Goal: Task Accomplishment & Management: Use online tool/utility

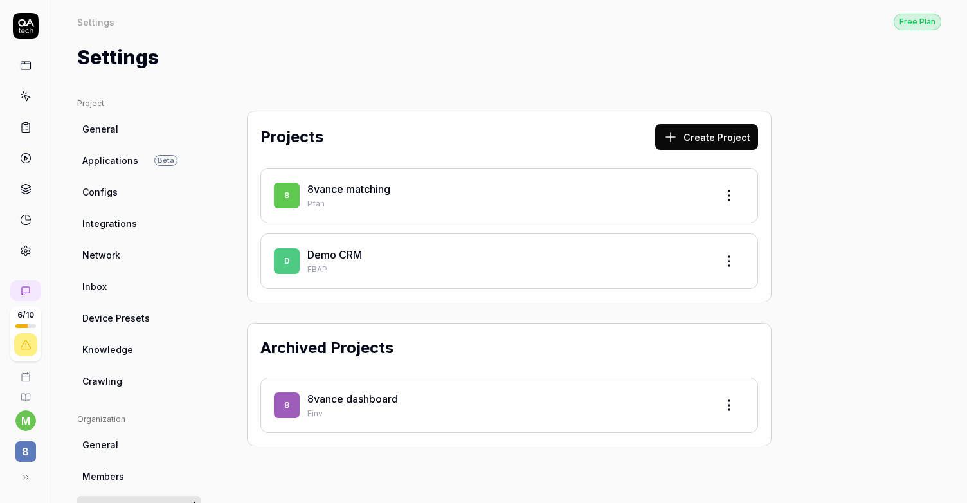
click at [365, 199] on p "Pfan" at bounding box center [506, 204] width 399 height 12
click at [362, 192] on link "8vance matching" at bounding box center [348, 189] width 83 height 13
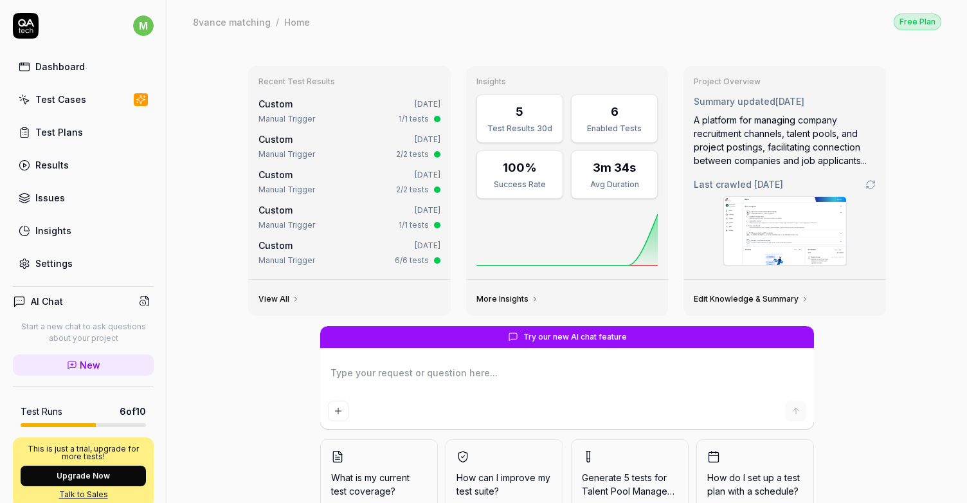
click at [73, 111] on link "Test Cases" at bounding box center [83, 99] width 141 height 25
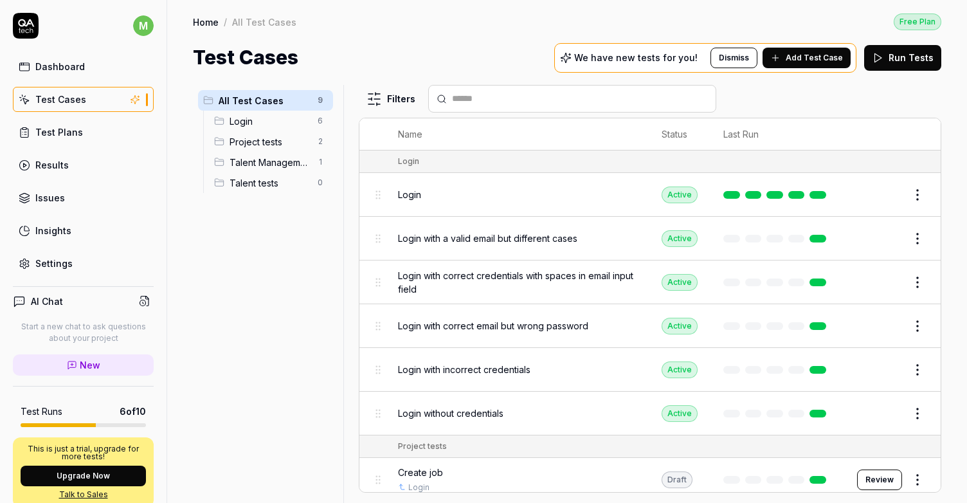
click at [281, 163] on span "Talent Management" at bounding box center [270, 163] width 80 height 14
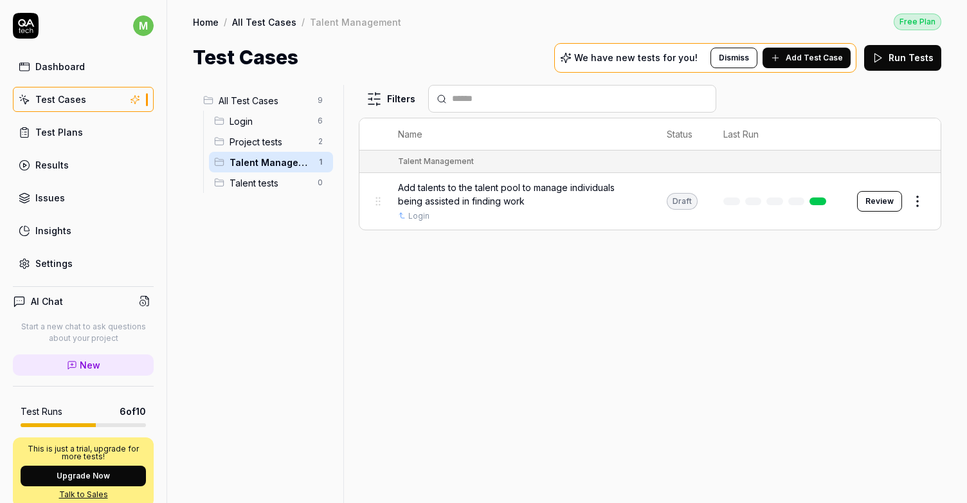
click at [266, 129] on div "Login 6" at bounding box center [271, 121] width 124 height 21
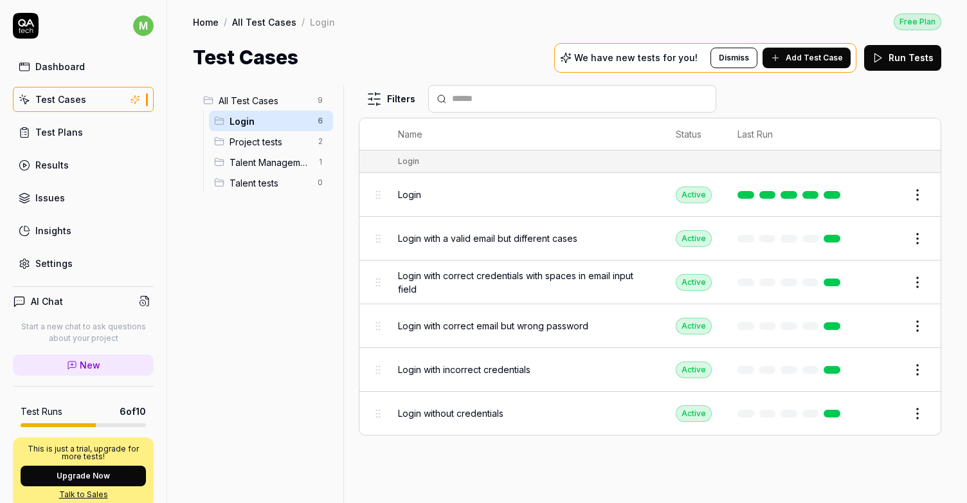
click at [262, 140] on span "Project tests" at bounding box center [270, 142] width 80 height 14
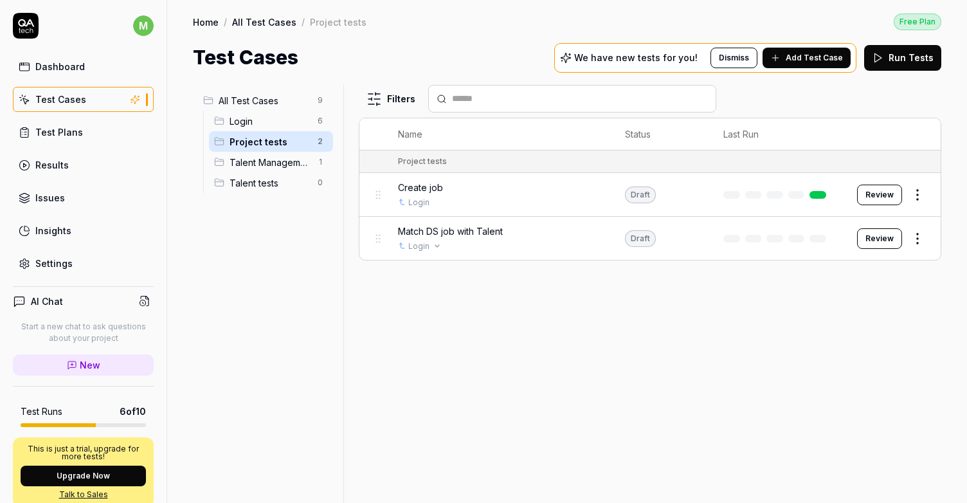
click at [519, 244] on div "Login" at bounding box center [498, 246] width 201 height 12
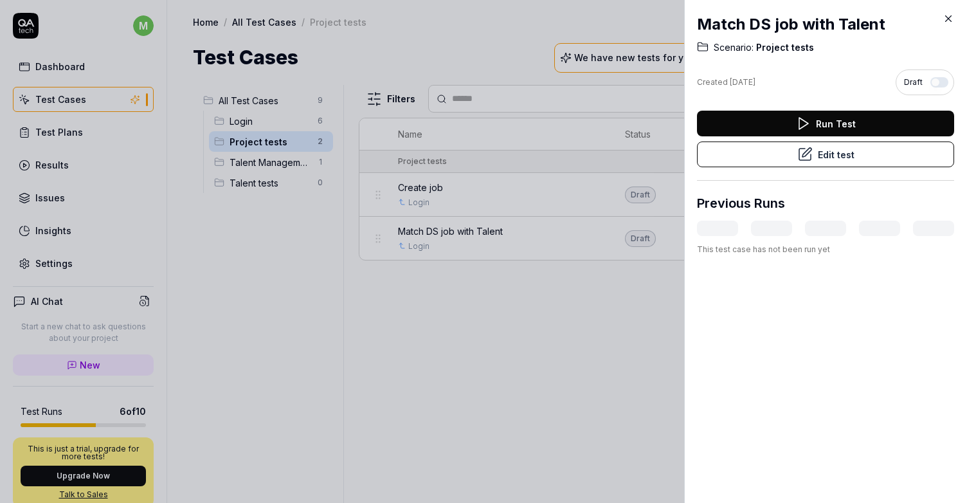
click at [795, 158] on button "Edit test" at bounding box center [825, 154] width 257 height 26
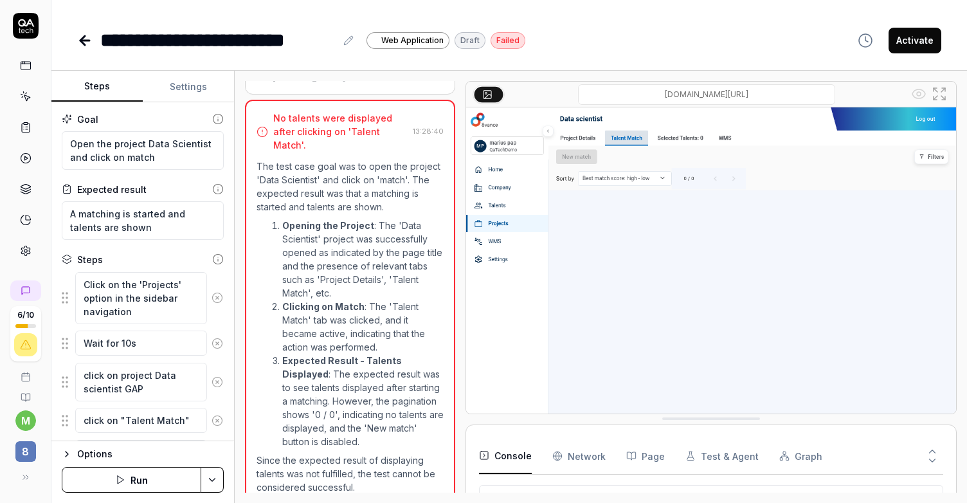
scroll to position [966, 0]
click at [146, 482] on button "Run" at bounding box center [132, 480] width 140 height 26
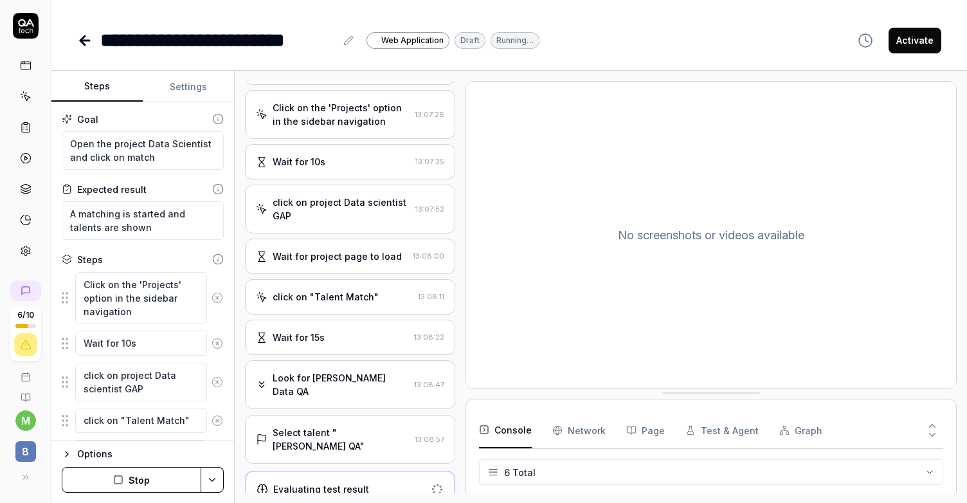
scroll to position [48, 0]
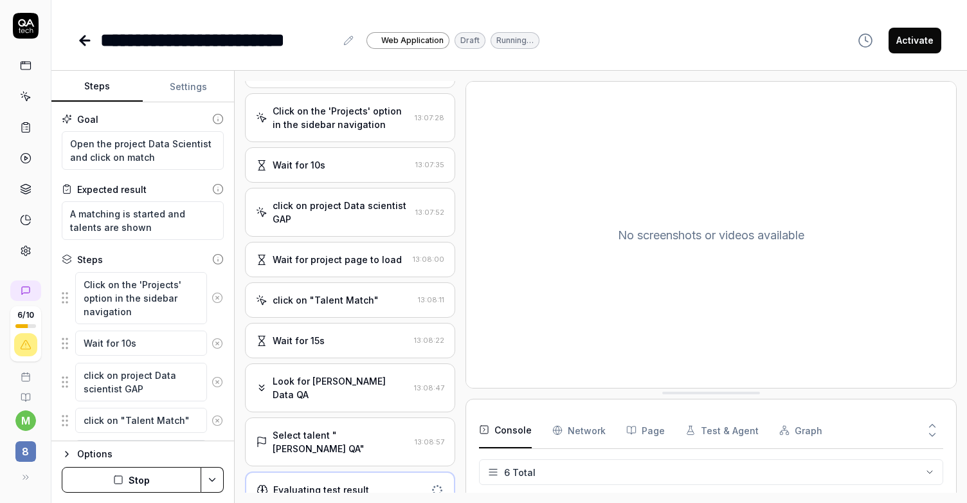
click at [360, 437] on div "Select talent "[PERSON_NAME] QA"" at bounding box center [341, 441] width 137 height 27
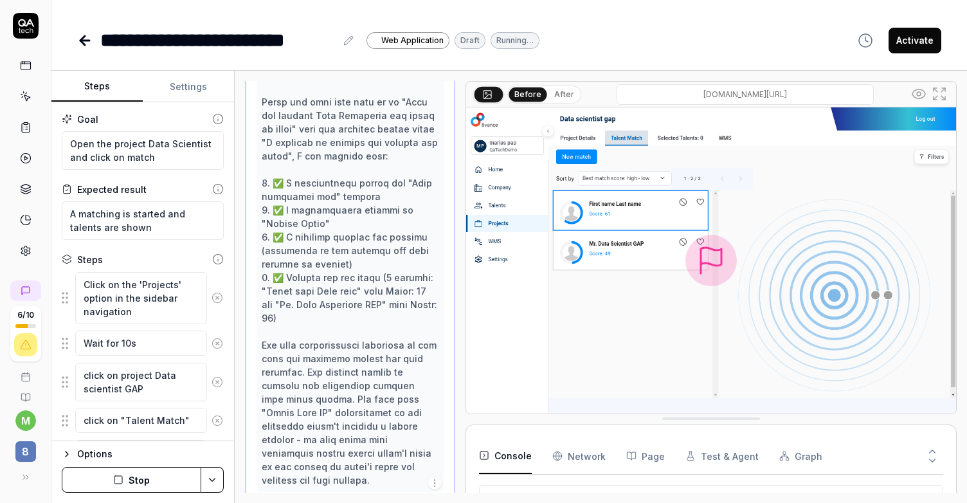
scroll to position [355, 0]
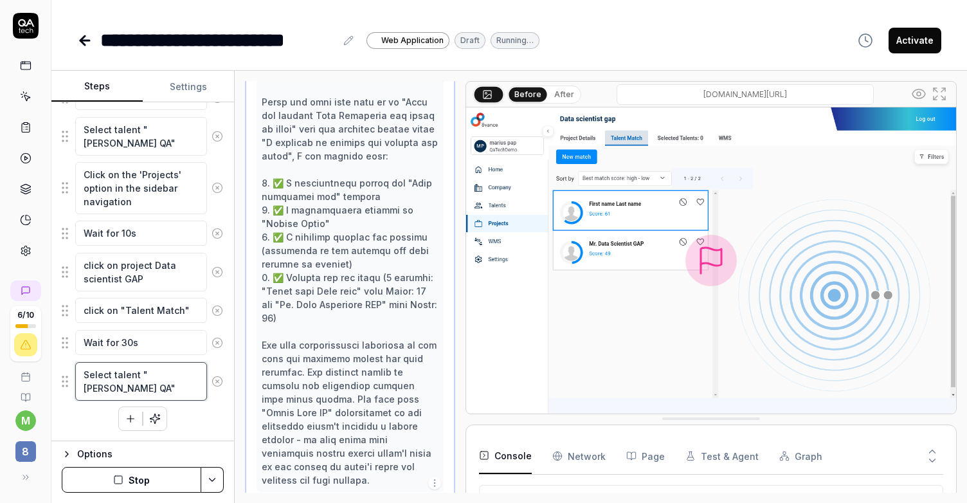
click at [181, 390] on textarea "Select talent "[PERSON_NAME] QA"" at bounding box center [141, 381] width 132 height 39
click at [153, 371] on textarea "Select talent "[PERSON_NAME] QA"" at bounding box center [141, 381] width 132 height 39
type textarea "*"
type textarea "Select talent "M Data QA""
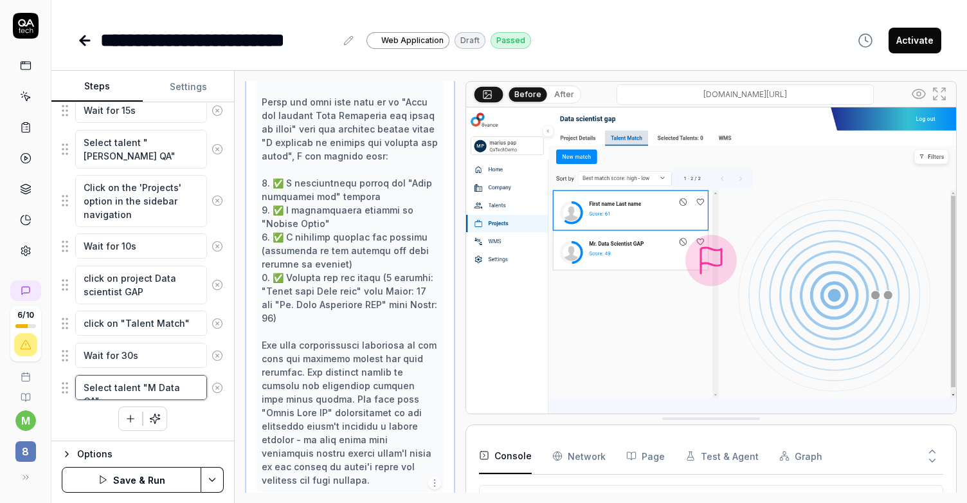
type textarea "*"
type textarea "Select talent "MR Data QA""
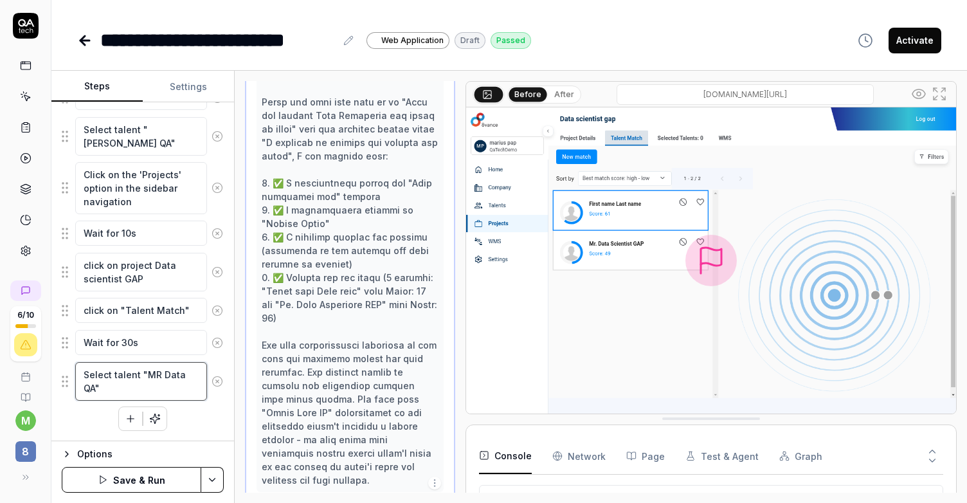
type textarea "*"
type textarea "Select talent "M Data QA""
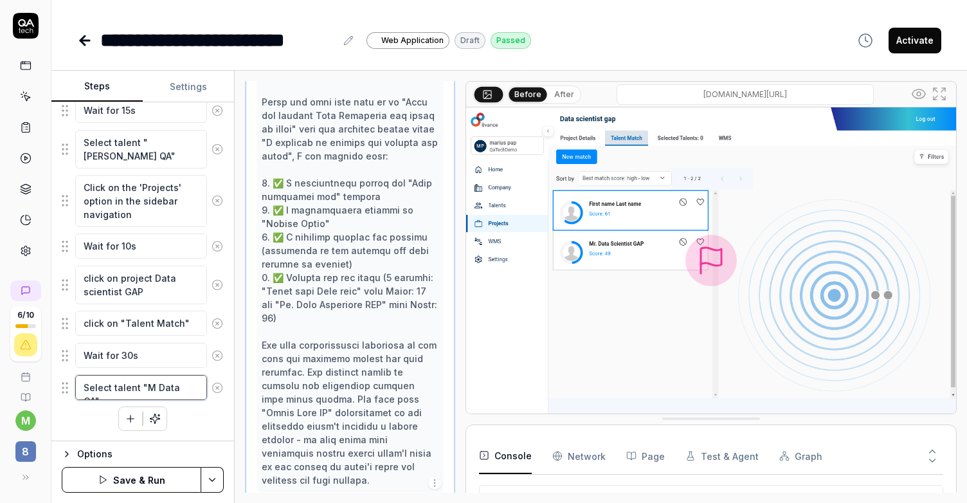
type textarea "*"
type textarea "Select talent "Mr [PERSON_NAME] QA""
type textarea "*"
type textarea "Select talent "Mr. Data QA""
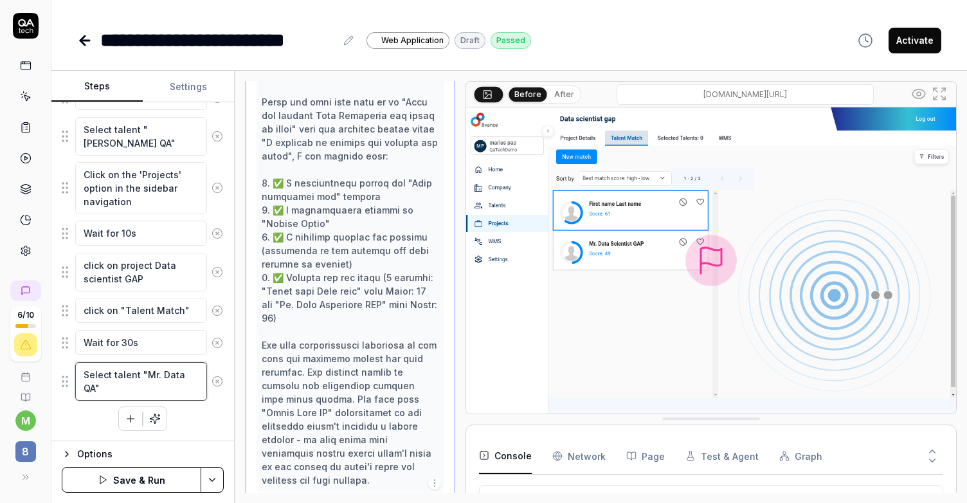
click at [89, 387] on textarea "Select talent "Mr. Data QA"" at bounding box center [141, 381] width 132 height 39
type textarea "*"
type textarea "Select talent "Mr. Data S""
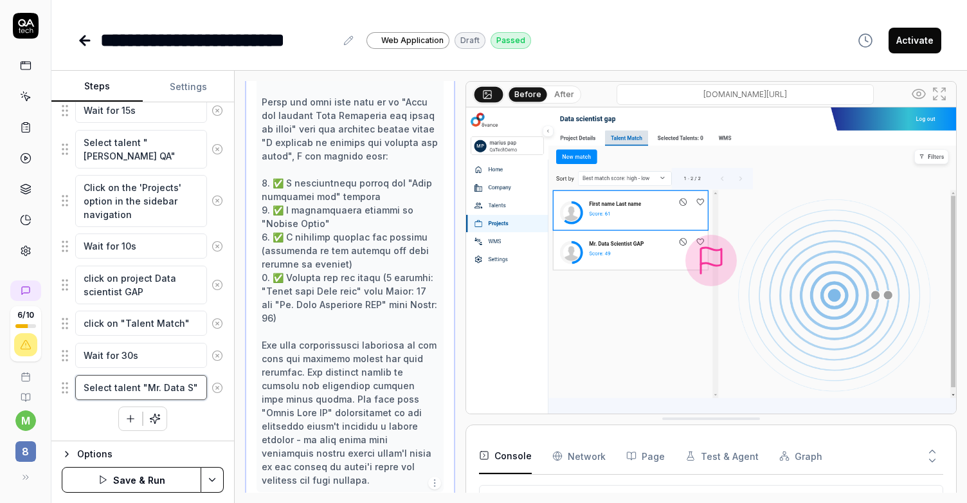
type textarea "*"
type textarea "Select talent "Mr. Data Sc""
type textarea "*"
type textarea "Select talent "Mr. Data Sci""
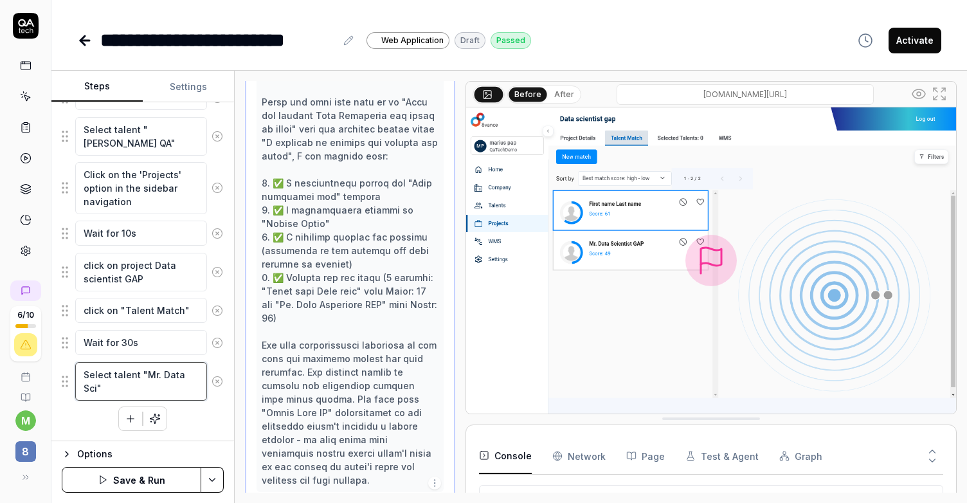
type textarea "*"
type textarea "Select talent "Mr. Data Scie""
type textarea "*"
type textarea "Select talent "Mr. Data Scien""
type textarea "*"
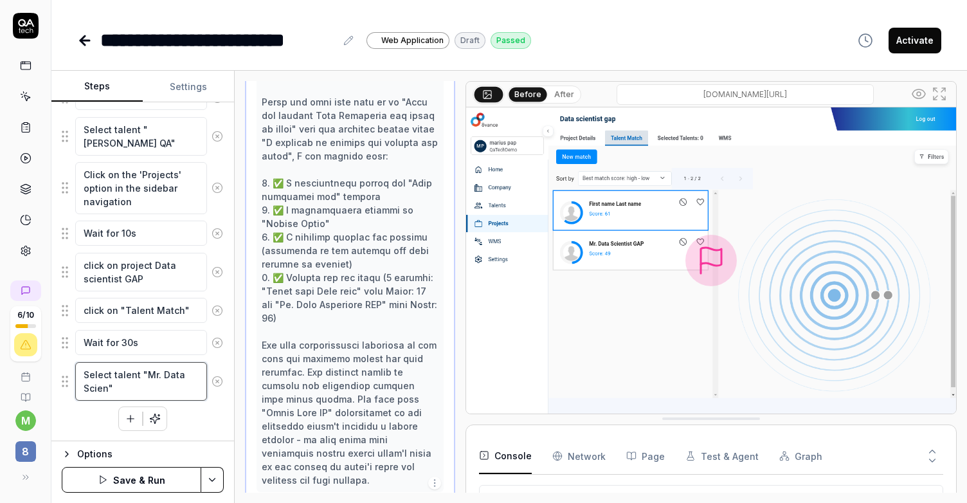
type textarea "Select talent "Mr. Data Scient""
type textarea "*"
type textarea "Select talent "Mr. Data Scienti""
type textarea "*"
type textarea "Select talent "Mr. Data Scientis""
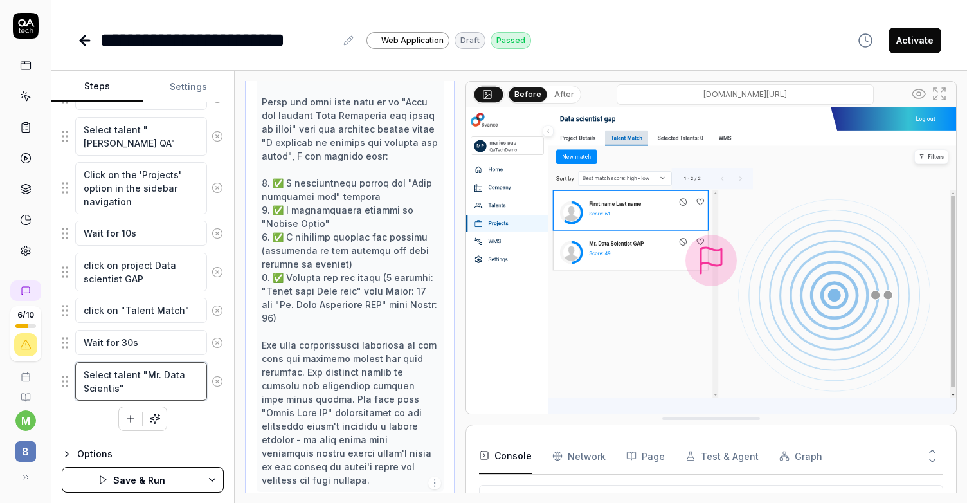
type textarea "*"
type textarea "Select talent "Mr. Data Scientist""
type textarea "*"
type textarea "Select talent "Mr. Data Scientist ""
type textarea "*"
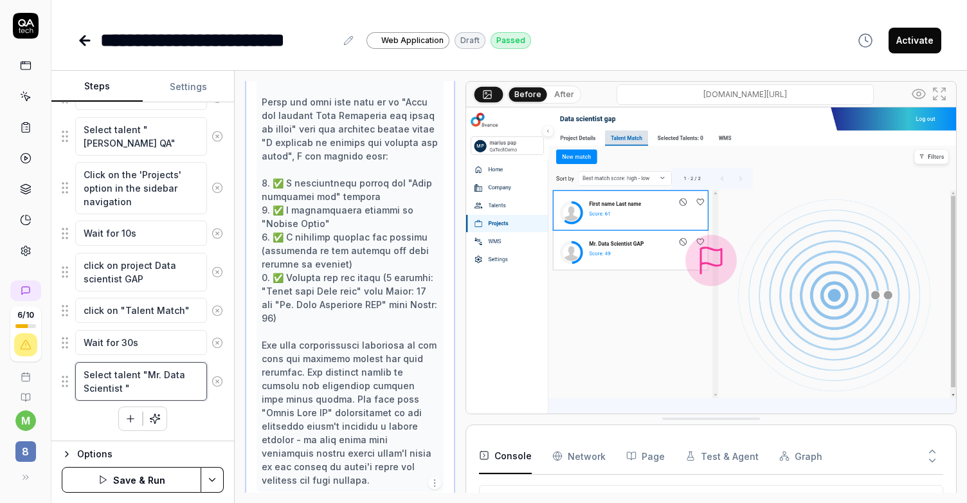
type textarea "Select talent "Mr. Data Scientist G""
type textarea "*"
type textarea "Select talent "Mr. Data Scientist GA""
type textarea "*"
type textarea "Select talent "Mr. Data Scientist GAP""
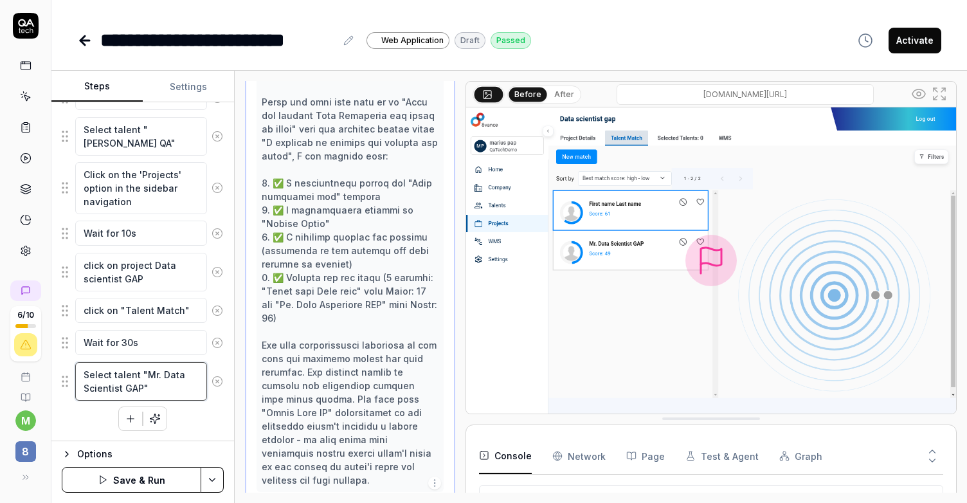
click at [179, 388] on textarea "Select talent "Mr. Data Scientist GAP"" at bounding box center [141, 381] width 132 height 39
type textarea "*"
type textarea "Select talent "Mr. Data Scientist GAP"."
type textarea "*"
type textarea "Select talent "Mr. Data Scientist GAP". M"
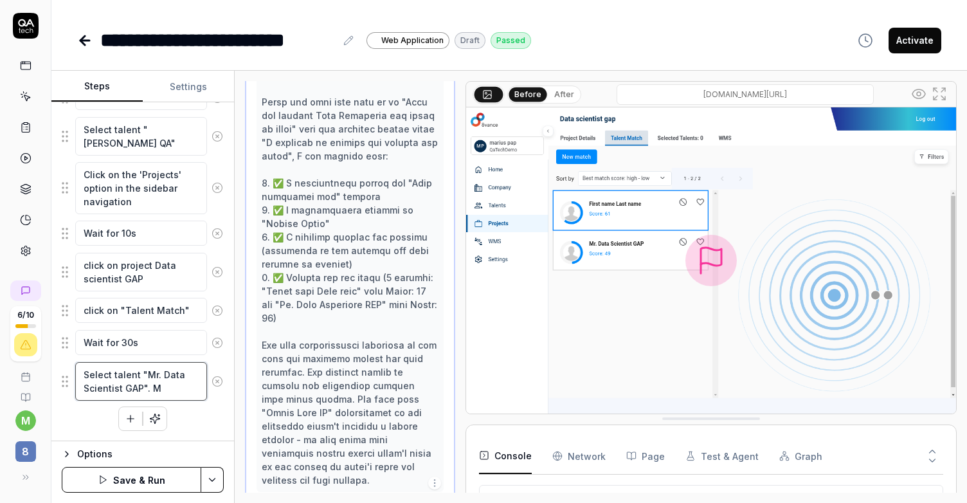
type textarea "*"
type textarea "Select talent "Mr. Data Scientist GAP". Ma"
type textarea "*"
type textarea "Select talent "Mr. Data Scientist GAP". Mak"
type textarea "*"
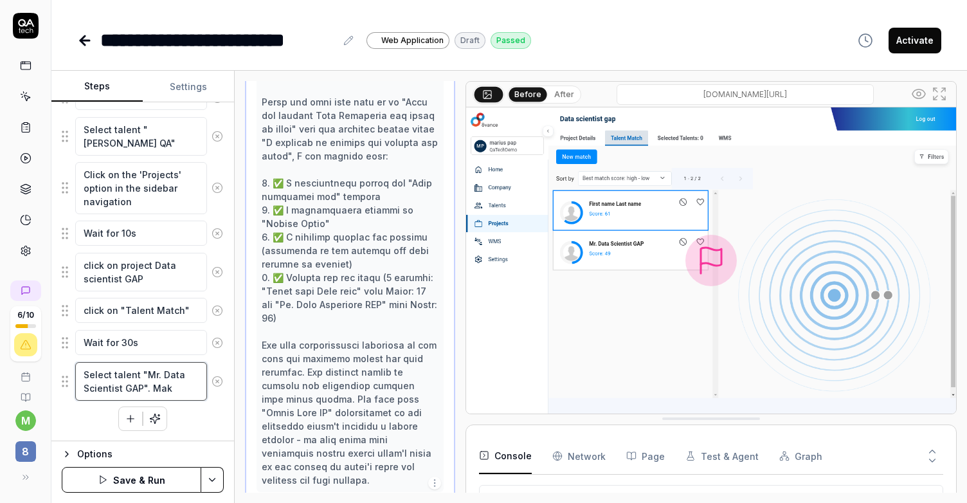
type textarea "Select talent "Mr. Data Scientist GAP". Make"
type textarea "*"
type textarea "Select talent "Mr. Data Scientist GAP". Make"
type textarea "*"
type textarea "Select talent "Mr. Data Scientist GAP"."
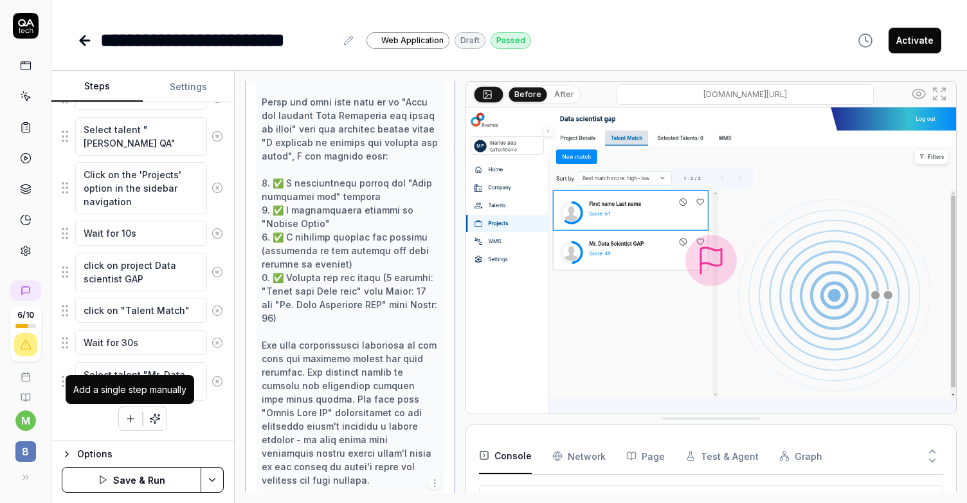
click at [128, 423] on icon "button" at bounding box center [131, 419] width 12 height 12
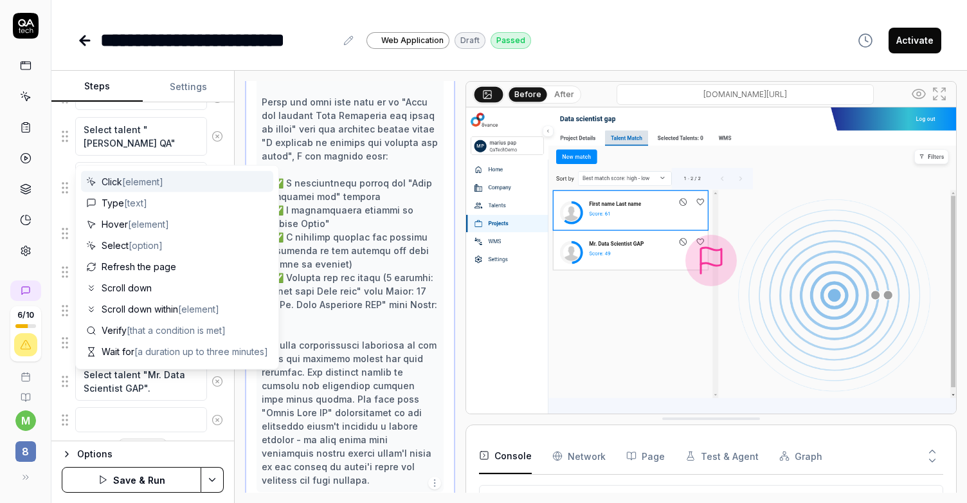
scroll to position [387, 0]
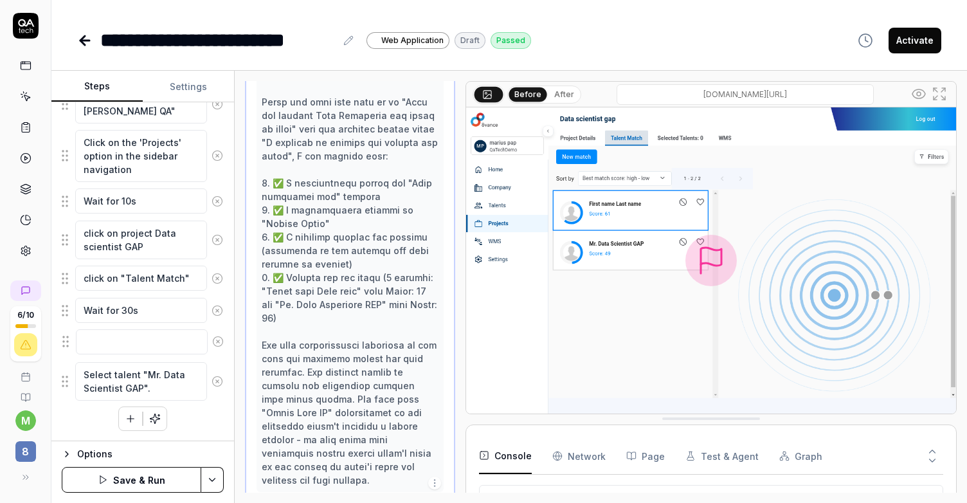
drag, startPoint x: 64, startPoint y: 392, endPoint x: 64, endPoint y: 345, distance: 46.3
click at [64, 345] on fieldset "Click on the 'Projects' option in the sidebar navigation Wait for 10s click on …" at bounding box center [143, 142] width 162 height 517
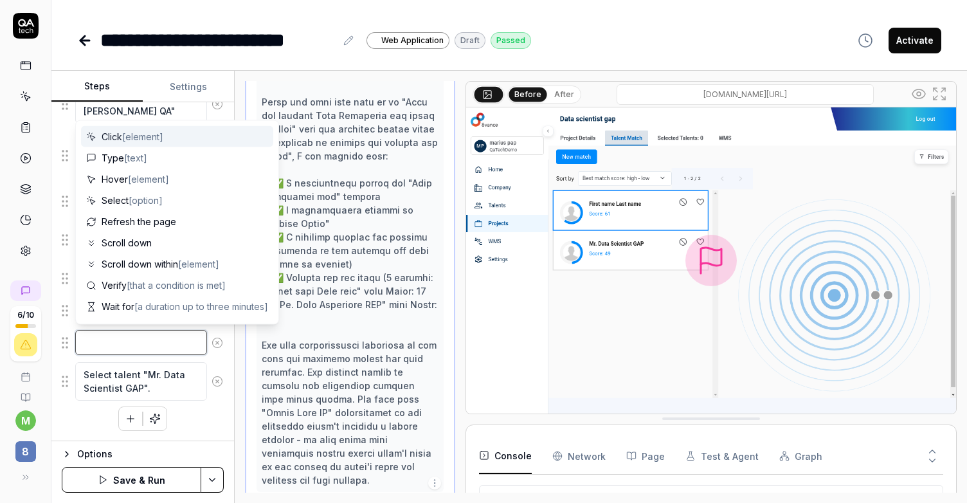
click at [118, 350] on textarea at bounding box center [141, 342] width 132 height 25
type textarea "*"
type textarea "E"
type textarea "*"
type textarea "Ev"
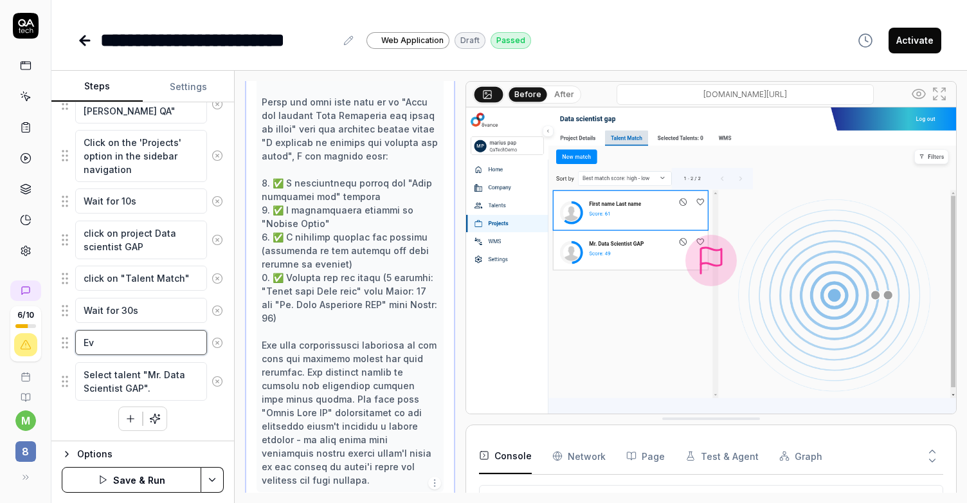
type textarea "*"
type textarea "Eva"
type textarea "*"
type textarea "Eval"
type textarea "*"
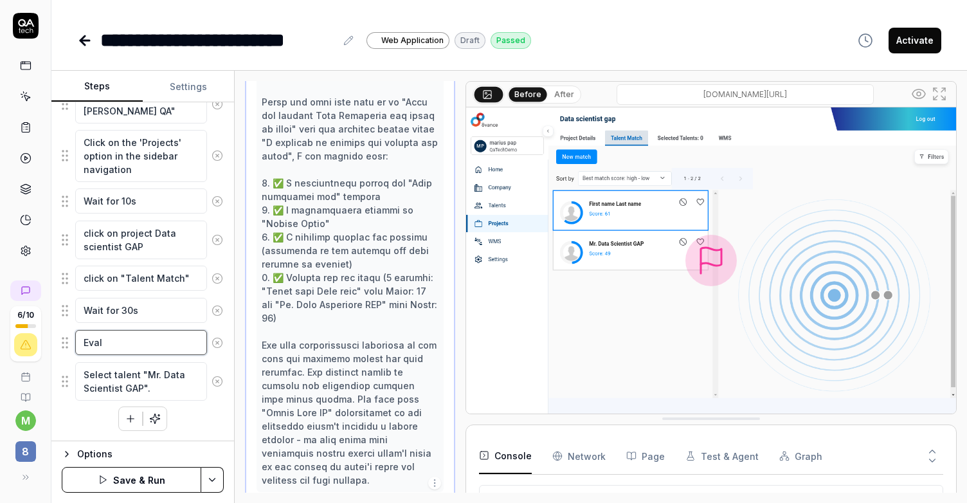
type textarea "Eva"
type textarea "*"
type textarea "Ev"
type textarea "*"
type textarea "E"
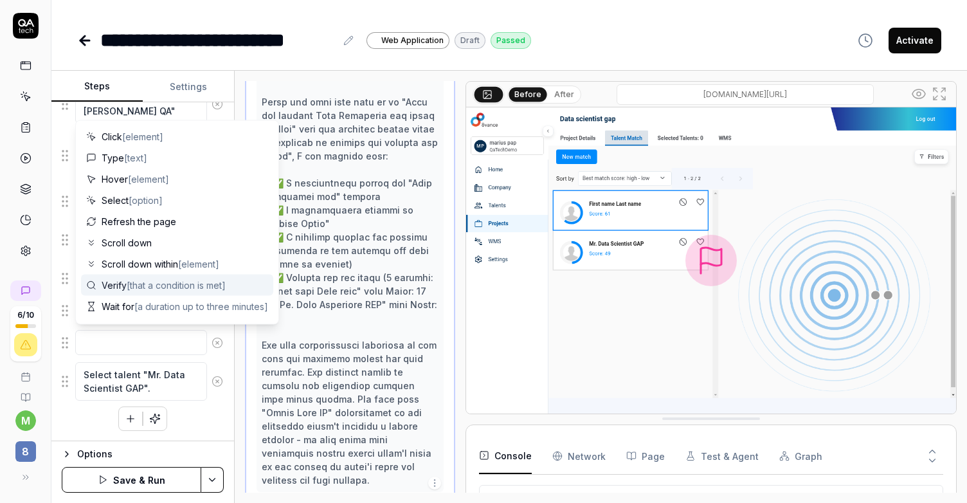
click at [181, 283] on span "[that a condition is met]" at bounding box center [176, 285] width 99 height 11
type textarea "*"
type textarea "Verify"
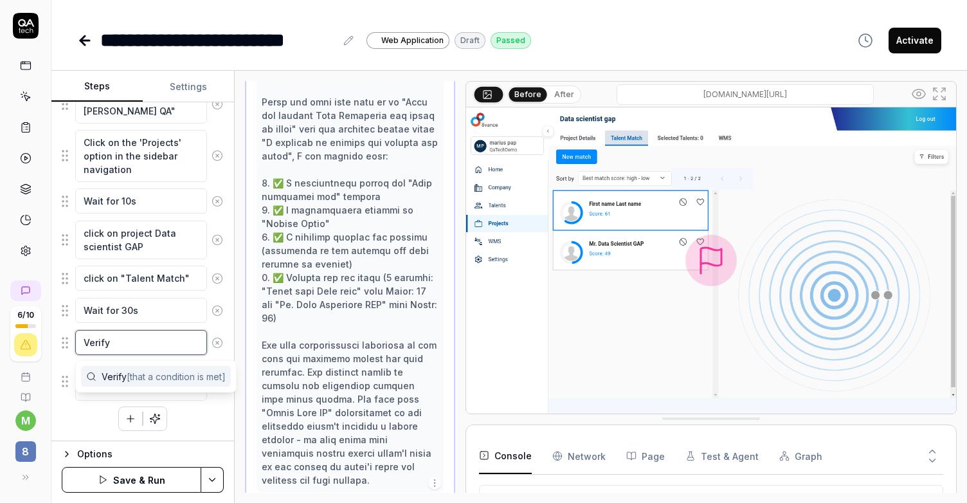
type textarea "*"
type textarea "Verify t"
type textarea "*"
type textarea "Verify th"
type textarea "*"
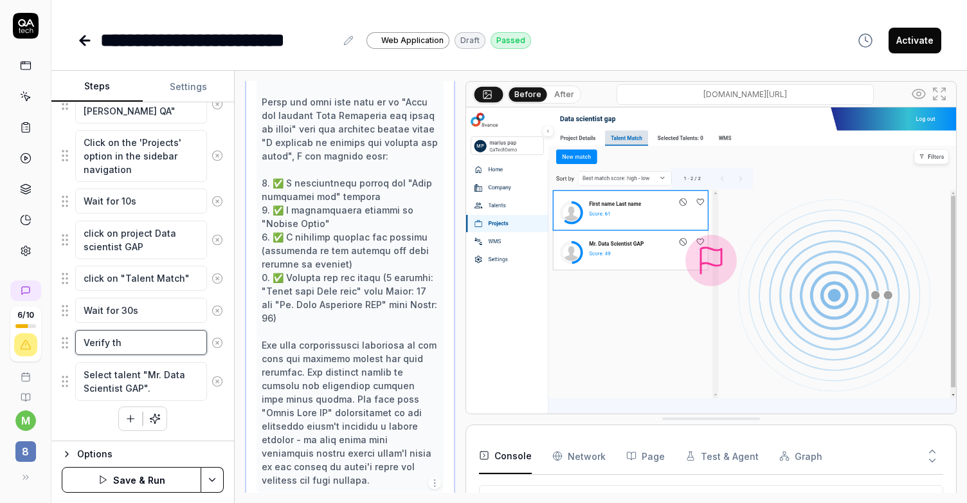
type textarea "Verify tha"
type textarea "*"
type textarea "Verify that"
type textarea "*"
type textarea "Verify that t"
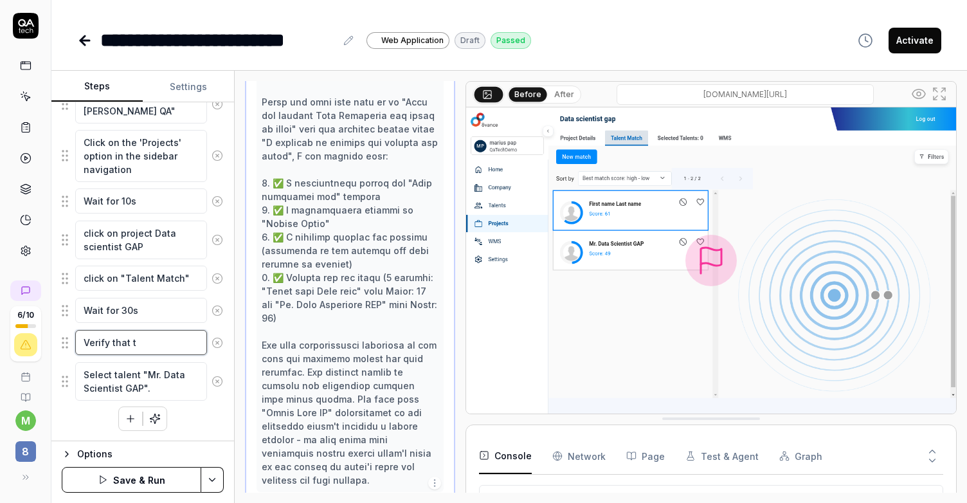
type textarea "*"
type textarea "Verify that ta"
type textarea "*"
type textarea "Verify that tal"
type textarea "*"
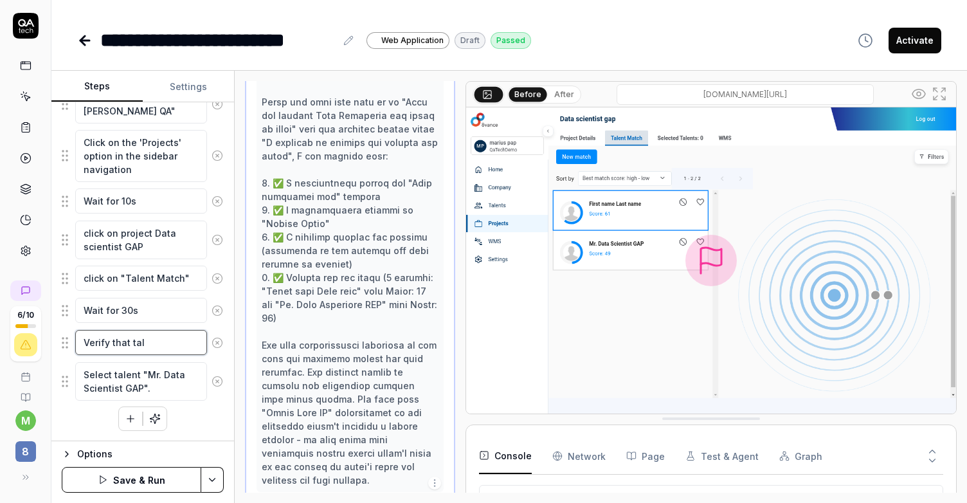
type textarea "Verify that tale"
type textarea "*"
type textarea "Verify that talen"
type textarea "*"
type textarea "Verify that talent"
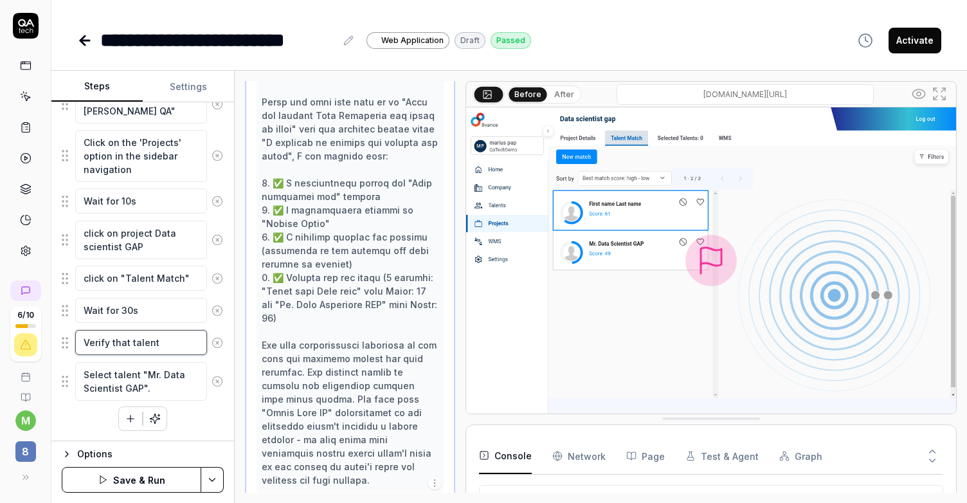
type textarea "*"
type textarea "Verify that talent"
drag, startPoint x: 141, startPoint y: 377, endPoint x: 144, endPoint y: 389, distance: 11.9
click at [144, 389] on textarea "Select talent "Mr. Data Scientist GAP"." at bounding box center [141, 381] width 132 height 39
click at [185, 336] on textarea "Verify that talent" at bounding box center [141, 342] width 132 height 25
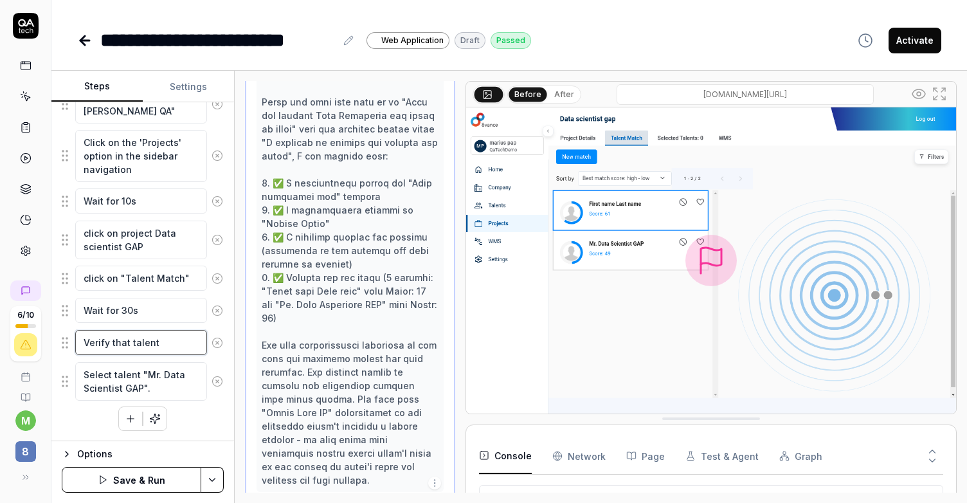
type textarea "*"
type textarea "Verify that talent w"
type textarea "*"
type textarea "Verify that talent wi"
type textarea "*"
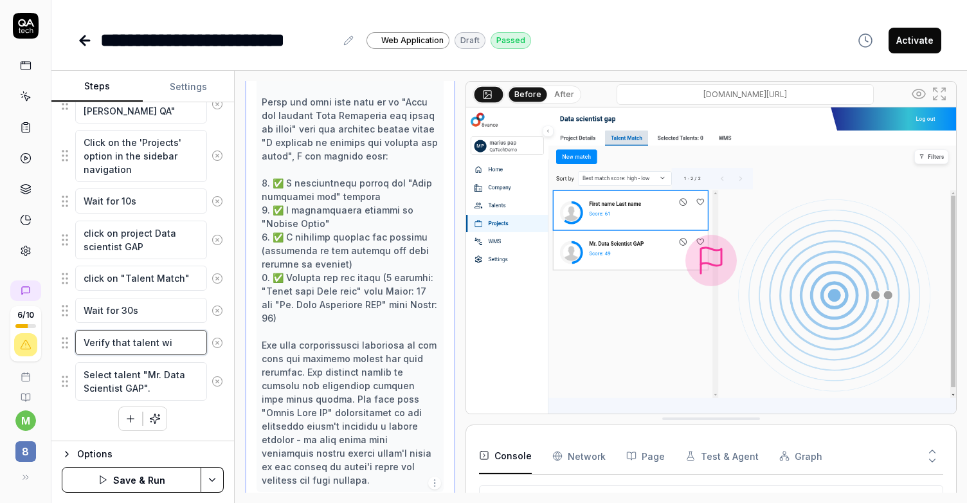
type textarea "Verify that talent wit"
type textarea "*"
type textarea "Verify that talent with"
type textarea "*"
type textarea "Verify that talent with"
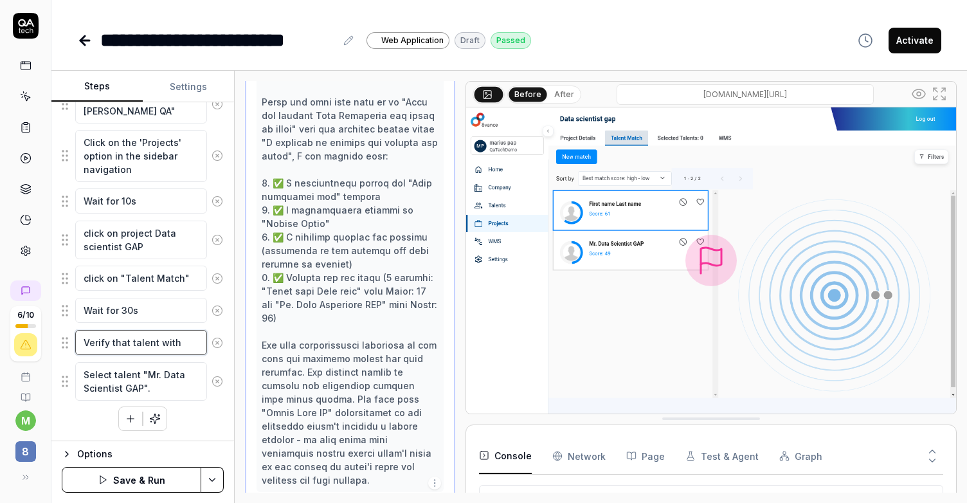
type textarea "*"
type textarea "Verify that talent with n"
type textarea "*"
type textarea "Verify that talent with na"
type textarea "*"
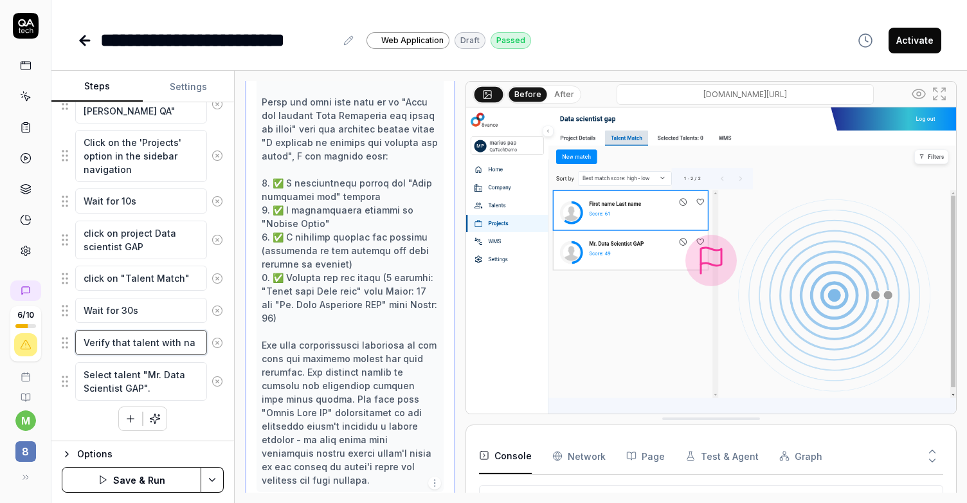
type textarea "Verify that talent with nam"
type textarea "*"
type textarea "Verify that talent with name"
type textarea "*"
type textarea "Verify that talent with name"
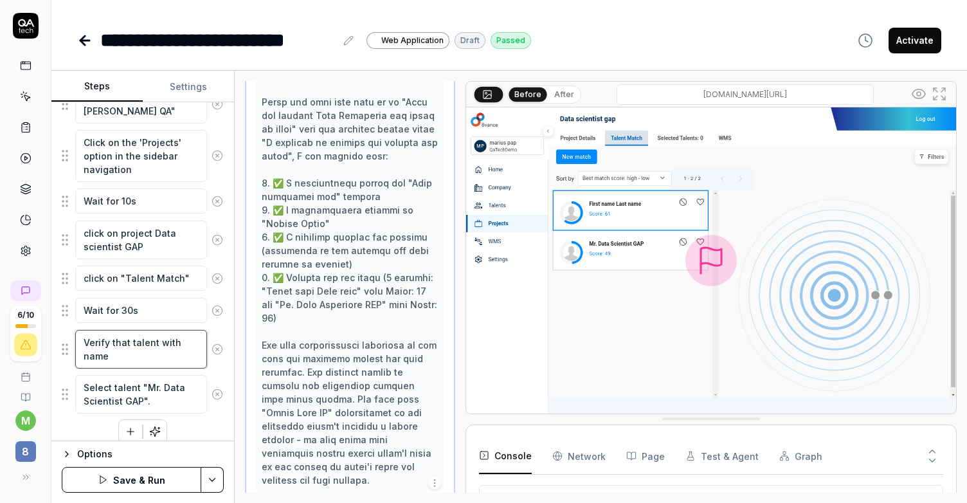
paste textarea ""Mr. Data Scientist GAP""
type textarea "*"
type textarea "Verify that talent with name "Mr. Data Scientist GAP""
type textarea "*"
type textarea "Verify that talent with name "Mr. Data Scientist GAP""
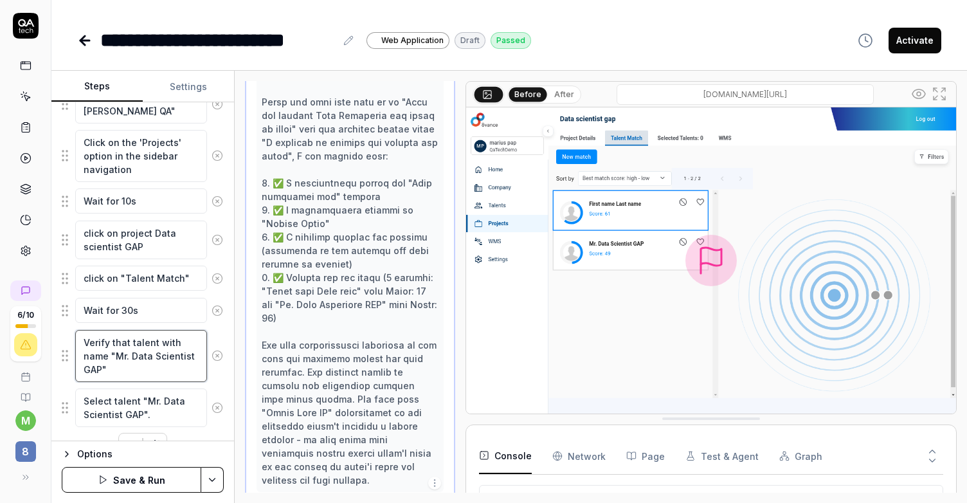
type textarea "*"
type textarea "Verify that talent with name "Mr. Data Scientist GAP""
type textarea "*"
type textarea "Verify that talent with name "Mr. Data Scientist GAP""
type textarea "*"
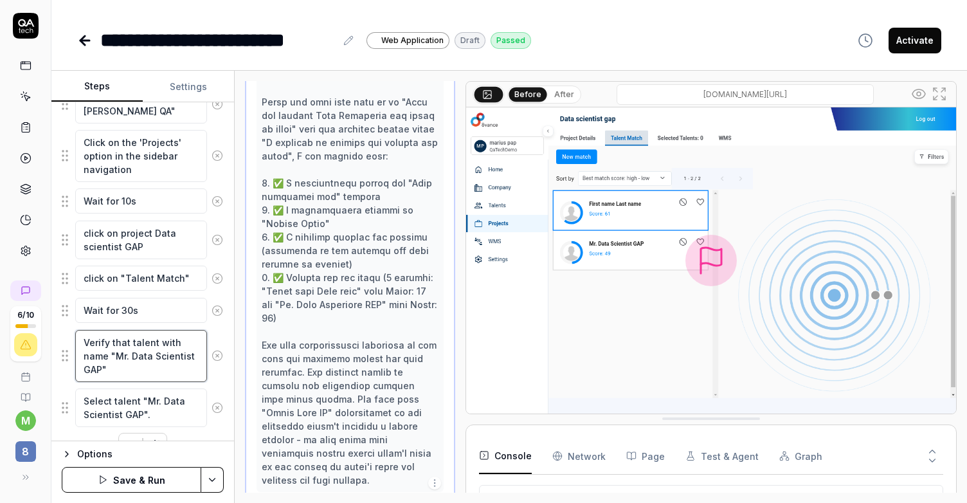
type textarea "Verify that talent with name "Mr. Data Scientist GAP" i"
type textarea "*"
type textarea "Verify that talent with name "Mr. Data Scientist GAP" is"
type textarea "*"
type textarea "Verify that talent with name "Mr. Data Scientist GAP" is"
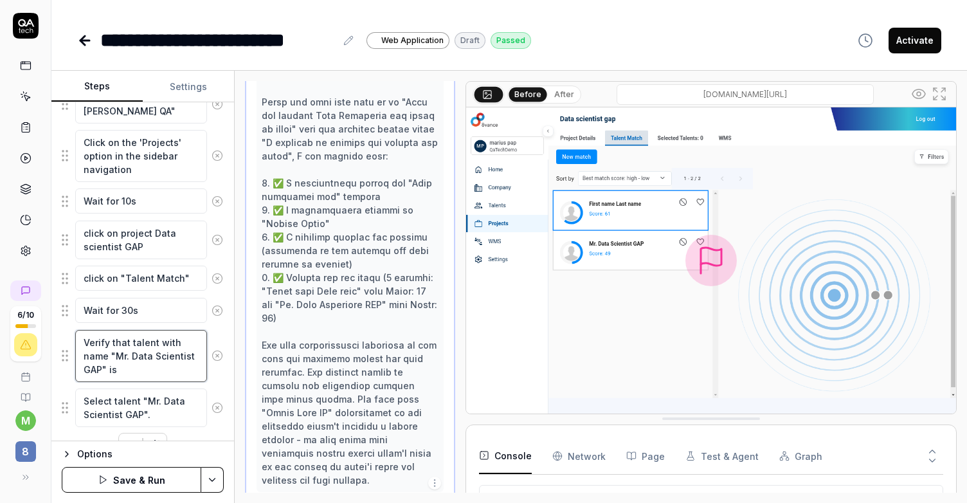
type textarea "*"
type textarea "Verify that talent with name "Mr. Data Scientist GAP" is v"
type textarea "*"
type textarea "Verify that talent with name "Mr. Data Scientist GAP" is vi"
type textarea "*"
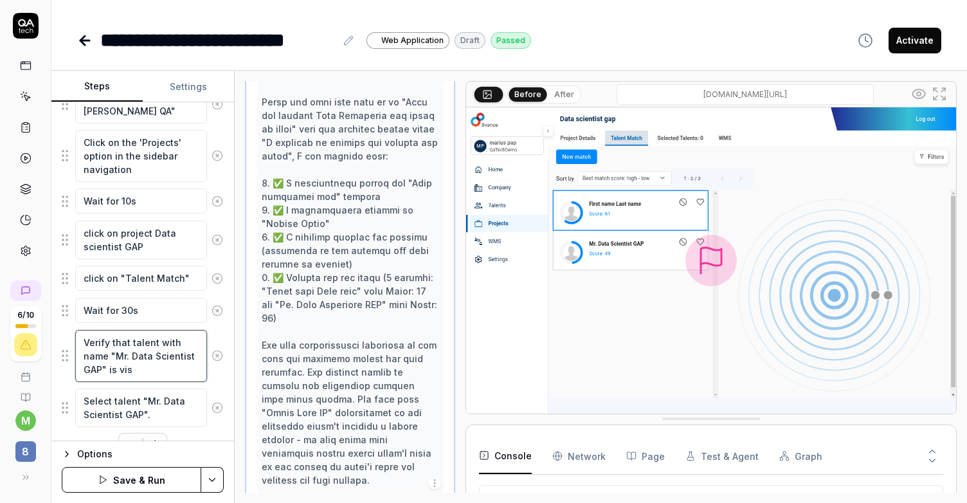
type textarea "Verify that talent with name "Mr. Data Scientist GAP" is visi"
type textarea "*"
type textarea "Verify that talent with name "Mr. Data Scientist GAP" is visib"
type textarea "*"
type textarea "Verify that talent with name "Mr. Data Scientist GAP" is visibl"
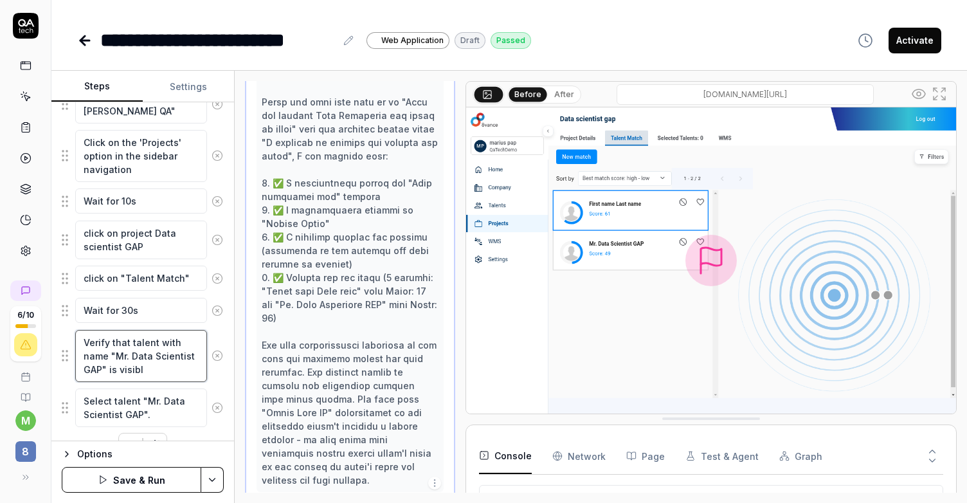
type textarea "*"
type textarea "Verify that talent with name "Mr. Data Scientist GAP" is visible"
click at [178, 411] on textarea "Select talent "Mr. Data Scientist GAP"." at bounding box center [141, 407] width 132 height 39
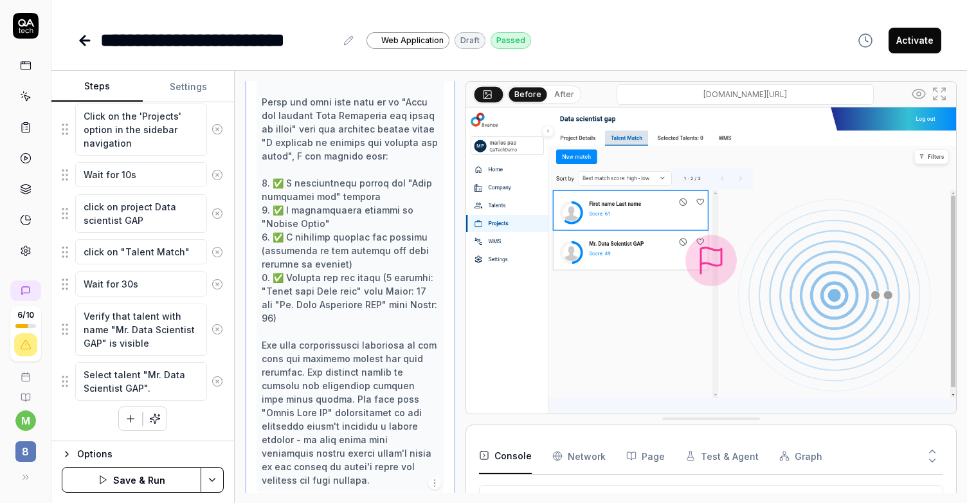
click at [193, 429] on div "Click on the 'Projects' option in the sidebar navigation Wait for 10s click on …" at bounding box center [143, 144] width 162 height 573
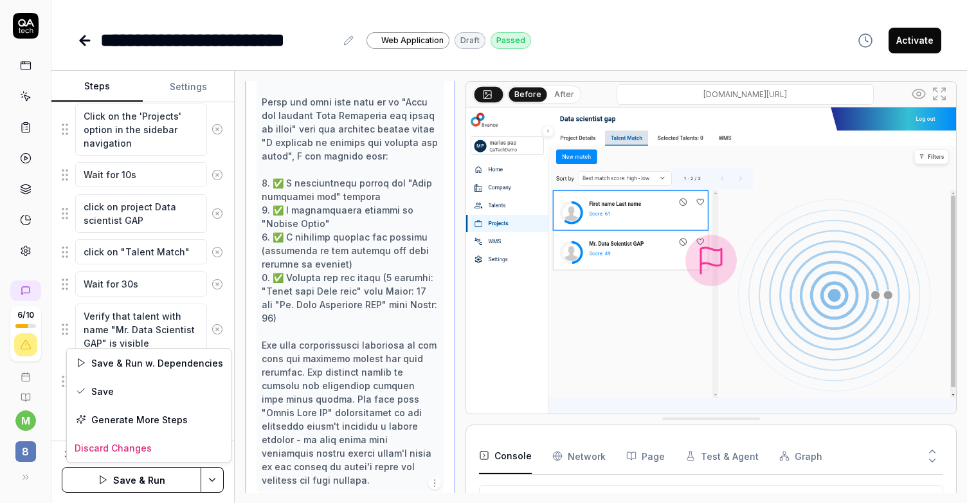
click at [211, 481] on html "**********" at bounding box center [483, 251] width 967 height 503
click at [150, 393] on div "Save" at bounding box center [149, 391] width 164 height 28
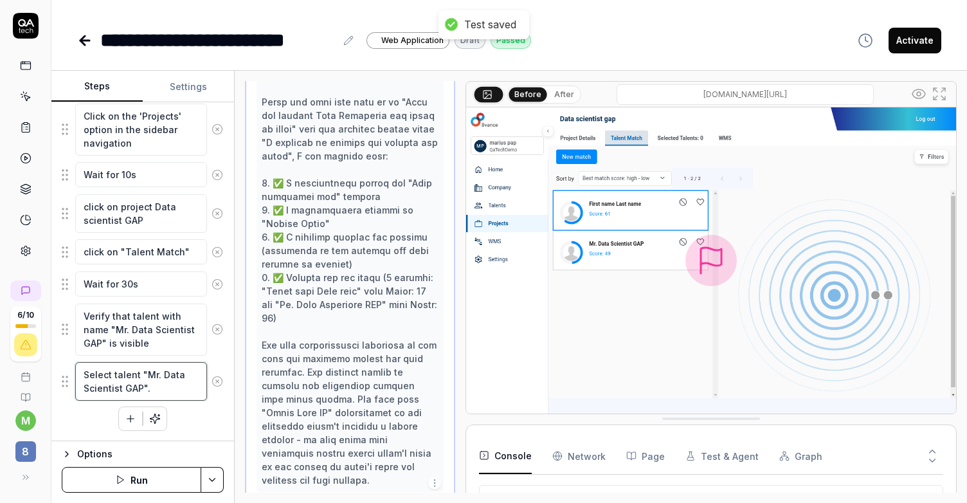
click at [181, 395] on textarea "Select talent "Mr. Data Scientist GAP"." at bounding box center [141, 381] width 132 height 39
click at [135, 422] on icon "button" at bounding box center [131, 419] width 12 height 12
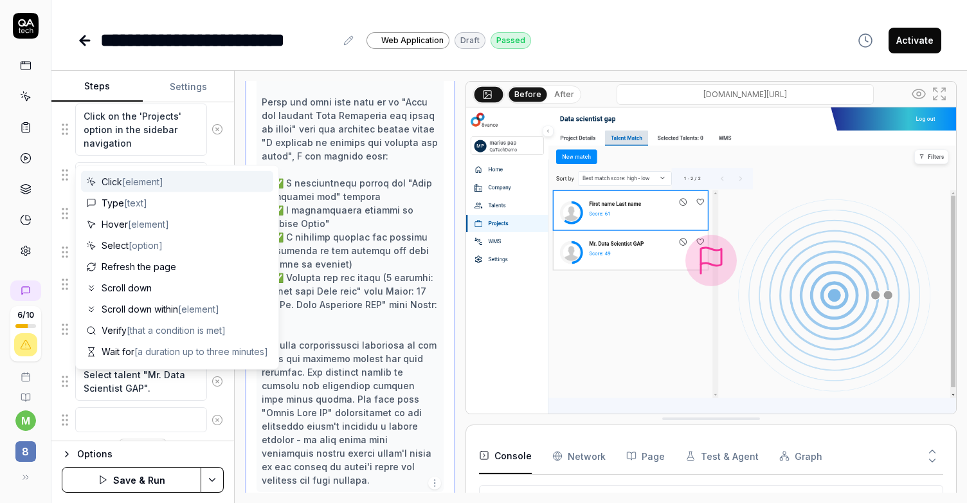
scroll to position [446, 0]
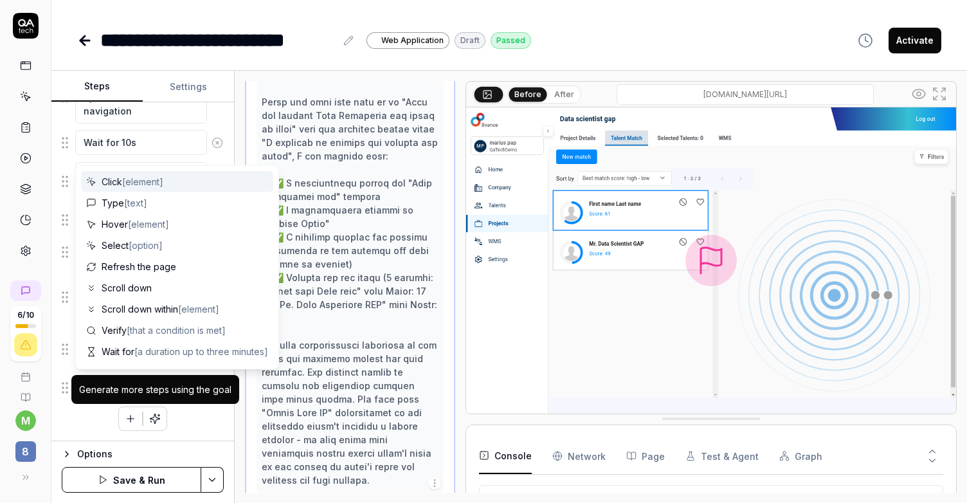
type textarea "*"
type textarea "V"
type textarea "*"
type textarea "Ve"
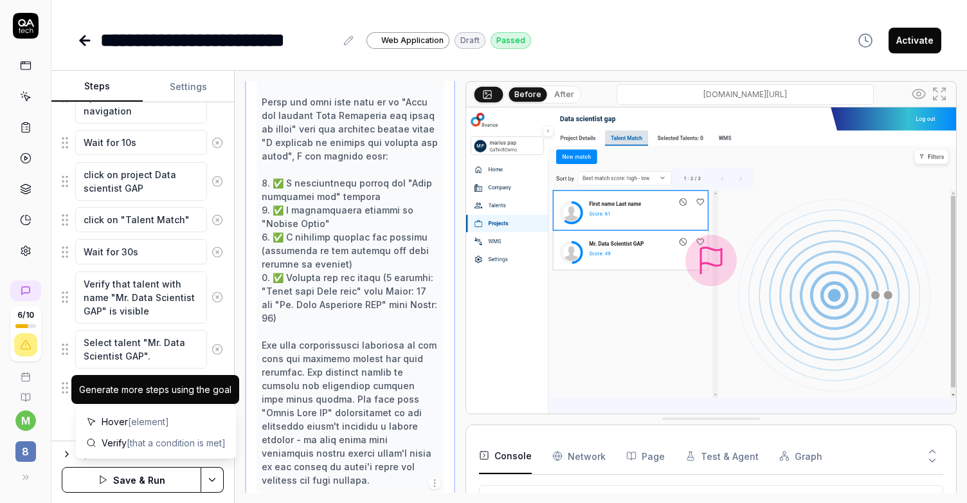
type textarea "*"
type textarea "Ver"
type textarea "*"
type textarea "Veri"
type textarea "*"
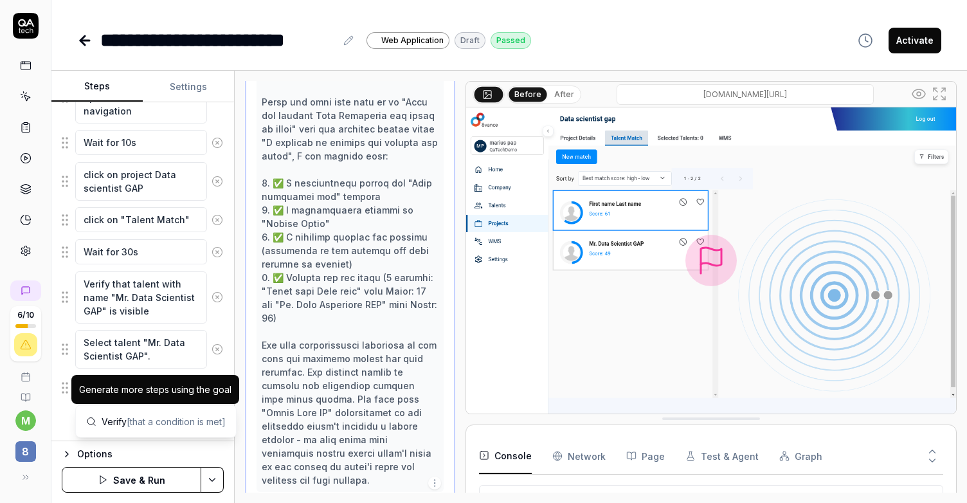
type textarea "Verif"
click at [143, 418] on span "[that a condition is met]" at bounding box center [176, 421] width 99 height 11
type textarea "*"
type textarea "Verify"
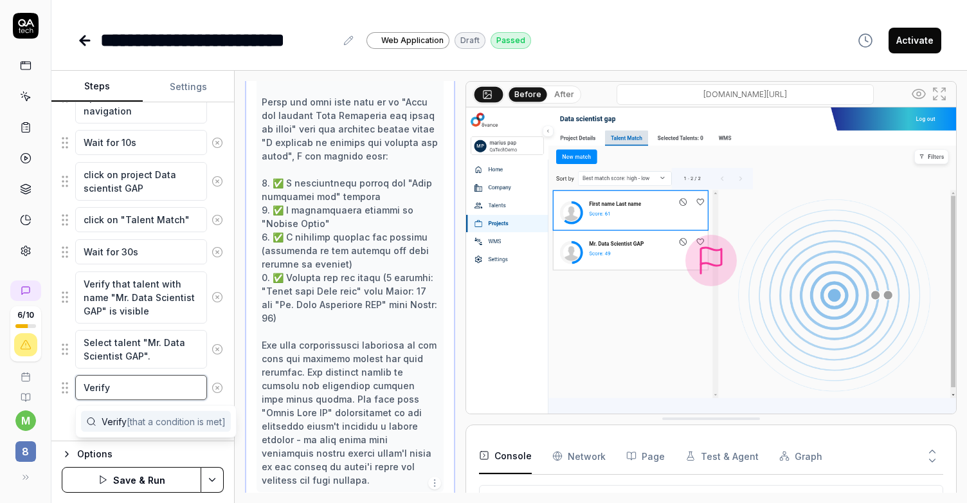
type textarea "*"
type textarea "Verify t"
type textarea "*"
type textarea "Verify th"
type textarea "*"
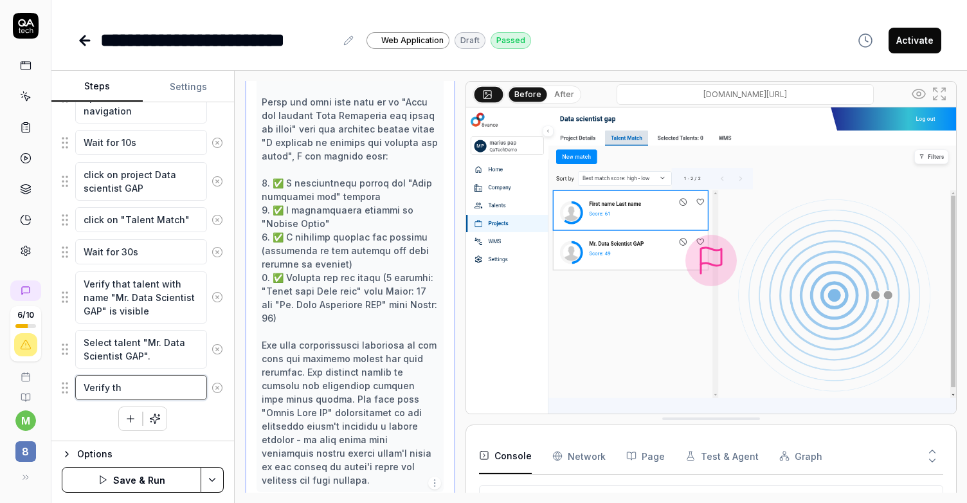
type textarea "Verify tha"
type textarea "*"
type textarea "Verify that"
type textarea "*"
type textarea "Verify that"
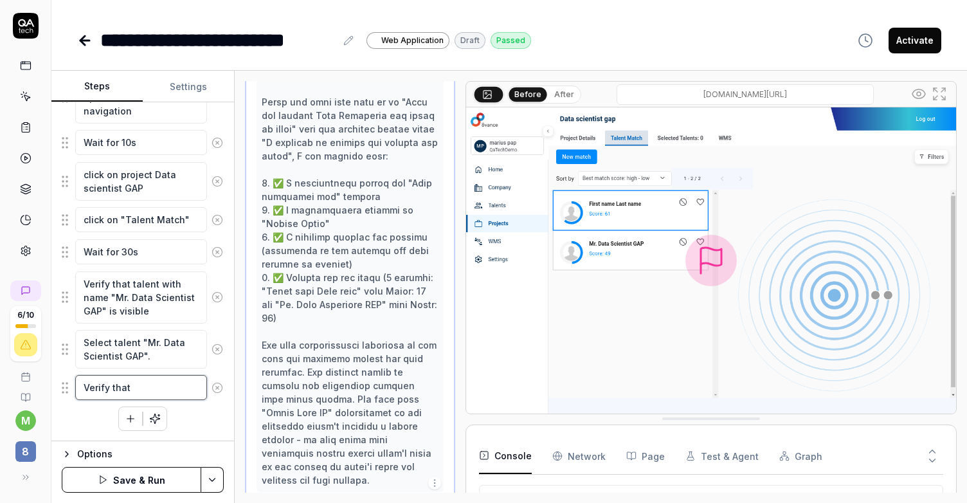
type textarea "*"
type textarea "Verify that t"
type textarea "*"
type textarea "Verify that th"
type textarea "*"
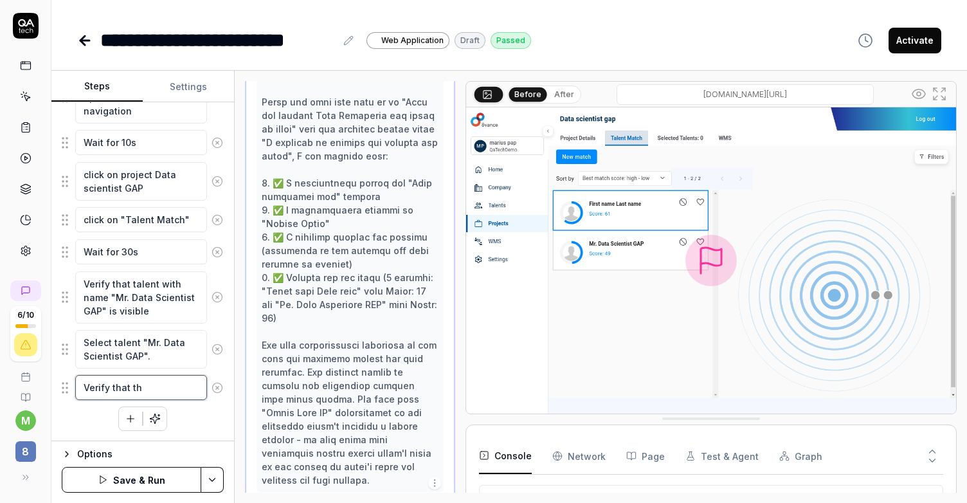
type textarea "Verify that the"
type textarea "*"
type textarea "Verify that the"
type textarea "*"
type textarea "Verify that the p"
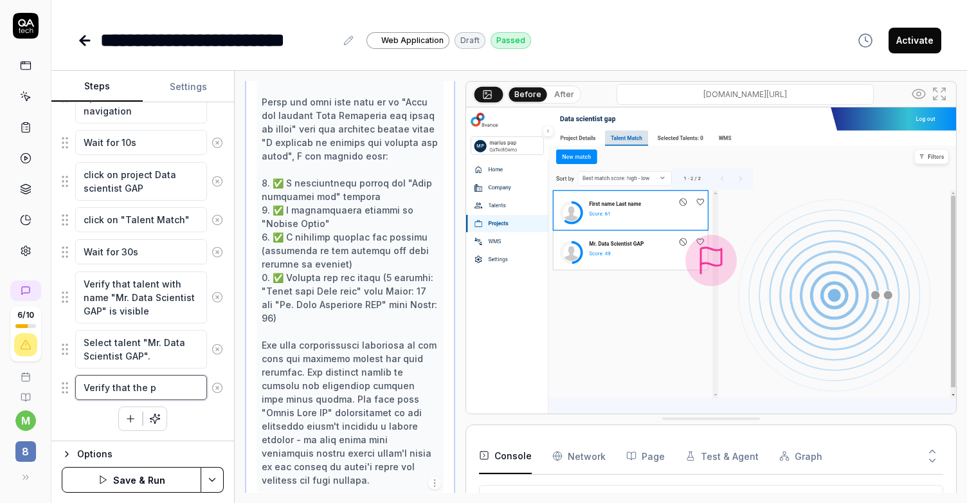
type textarea "*"
type textarea "Verify that the pa"
type textarea "*"
type textarea "Verify that the pag"
type textarea "*"
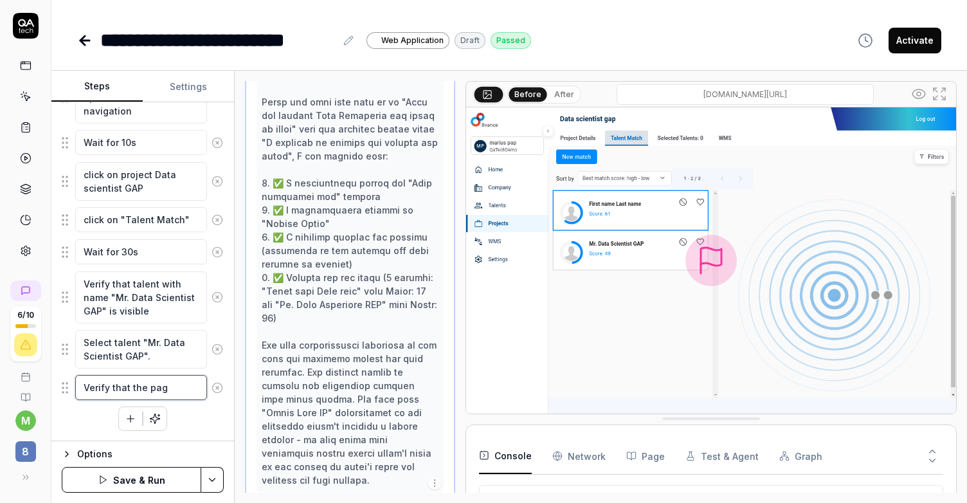
type textarea "Verify that the page"
type textarea "*"
type textarea "Verify that the page"
type textarea "*"
type textarea "Verify that the page l"
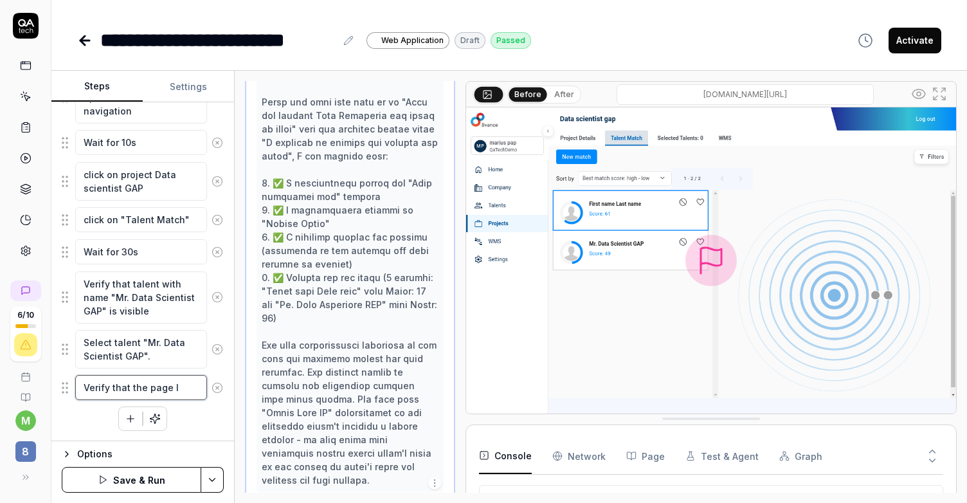
type textarea "*"
type textarea "Verify that the page lo"
type textarea "*"
type textarea "Verify that the page loa"
type textarea "*"
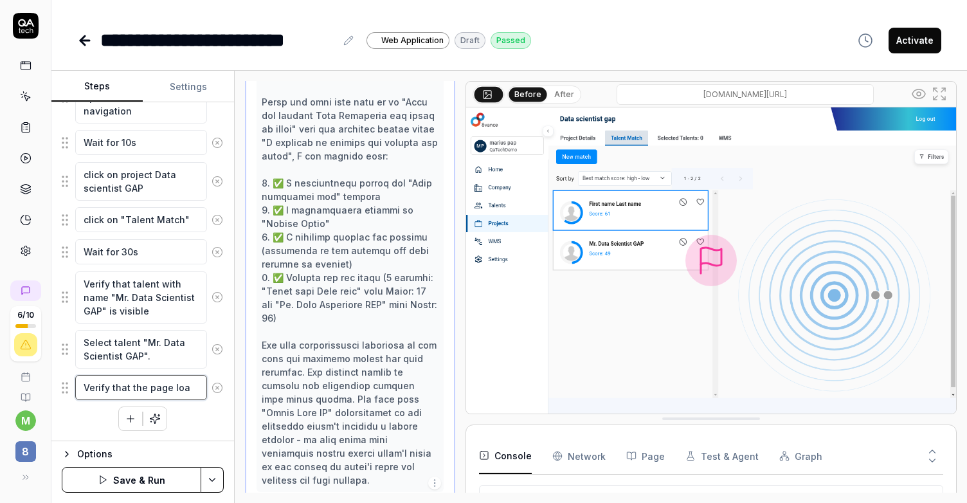
type textarea "Verify that the page load"
type textarea "*"
type textarea "Verify that the page loads"
type textarea "*"
type textarea "Verify that the page loads"
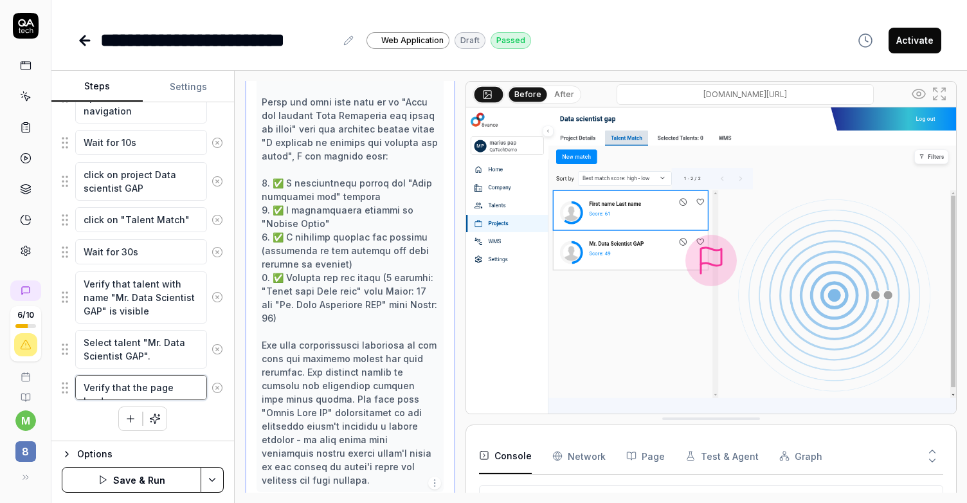
type textarea "*"
type textarea "Verify that the page loads a"
type textarea "*"
type textarea "Verify that the page loads an"
type textarea "*"
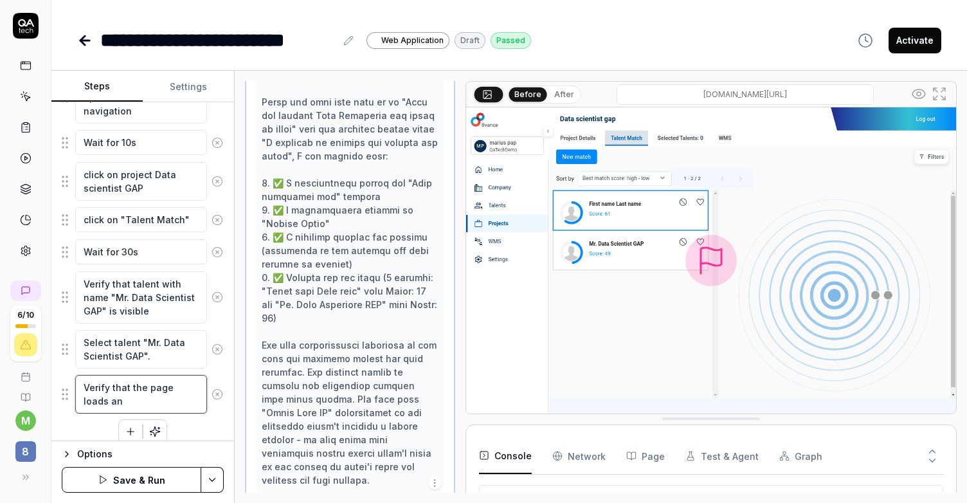
type textarea "Verify that the page loads and"
type textarea "*"
type textarea "Verify that the page loads and"
type textarea "*"
type textarea "Verify that the page loads and t"
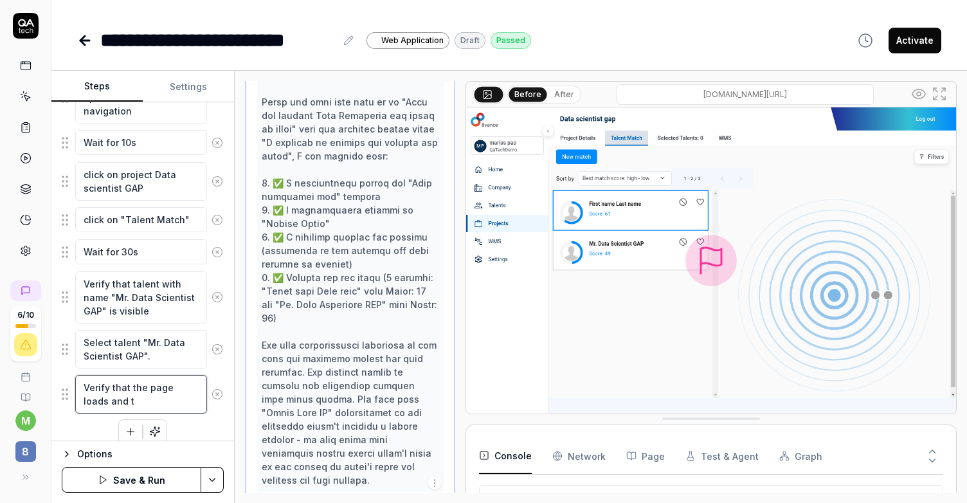
type textarea "*"
type textarea "Verify that the page loads and th"
type textarea "*"
paste textarea ""Mr. Data Scientist GAP""
click at [210, 475] on html "**********" at bounding box center [483, 251] width 967 height 503
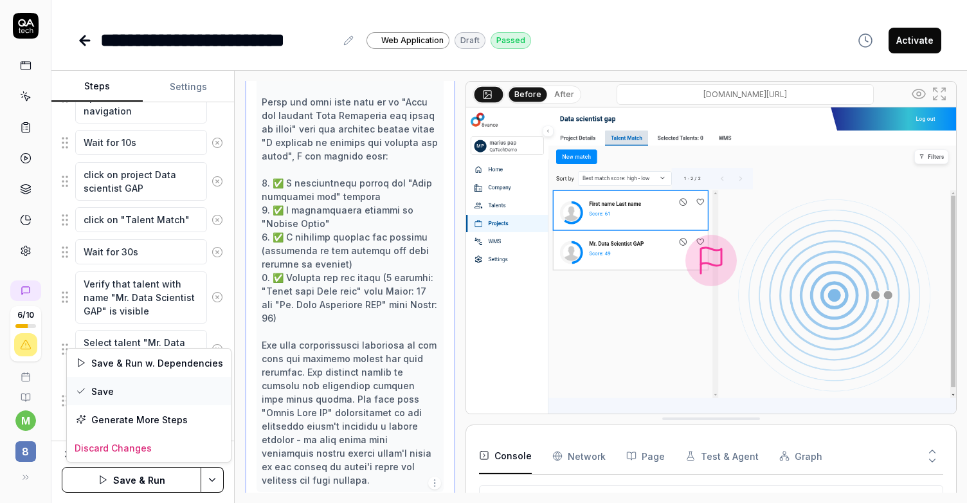
click at [144, 392] on div "Save" at bounding box center [149, 391] width 164 height 28
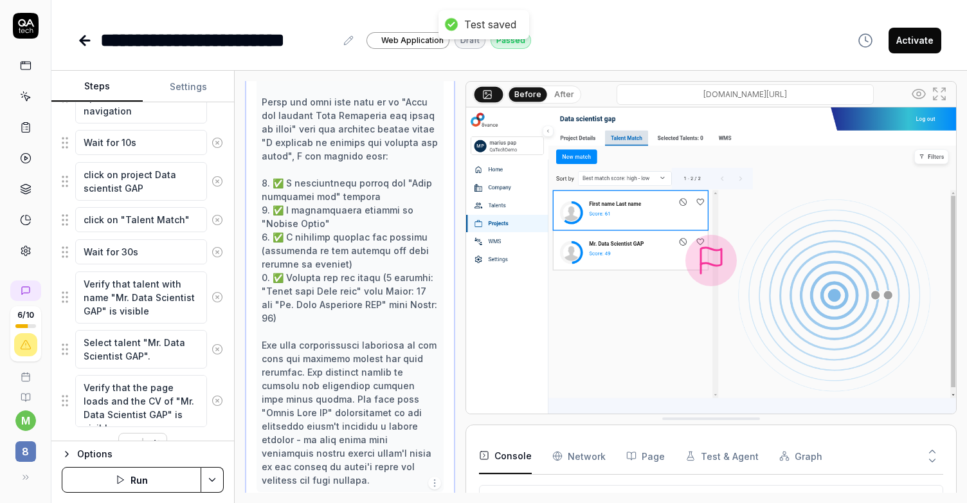
click at [29, 129] on icon at bounding box center [26, 127] width 8 height 9
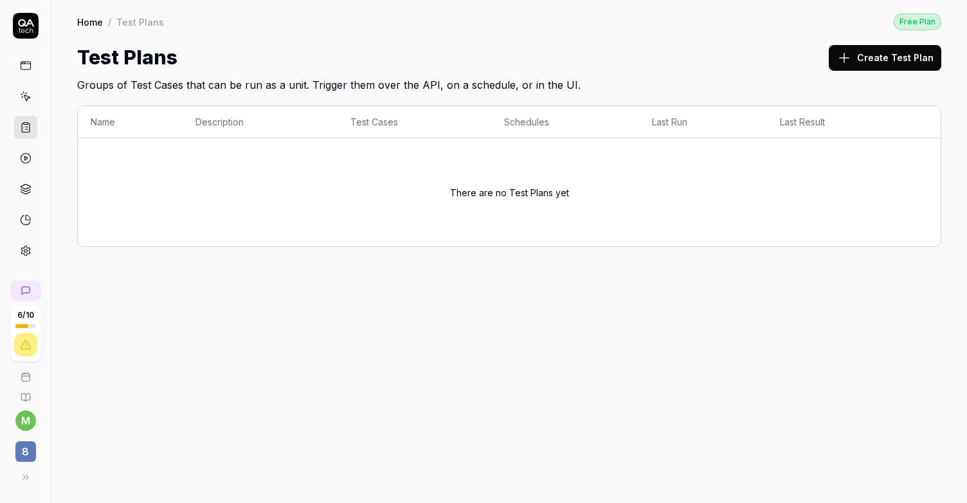
click at [885, 59] on button "Create Test Plan" at bounding box center [885, 58] width 113 height 26
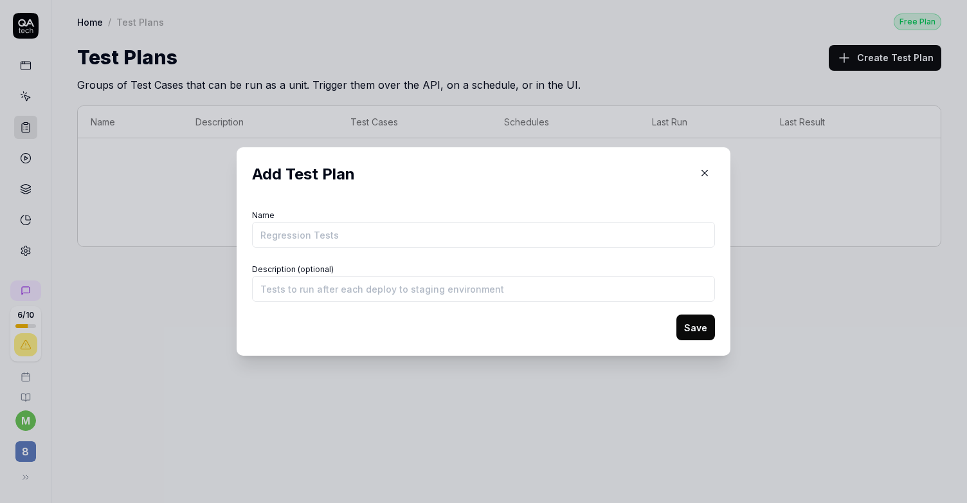
click at [583, 240] on input "Name" at bounding box center [483, 235] width 463 height 26
click at [699, 168] on icon "button" at bounding box center [705, 173] width 12 height 12
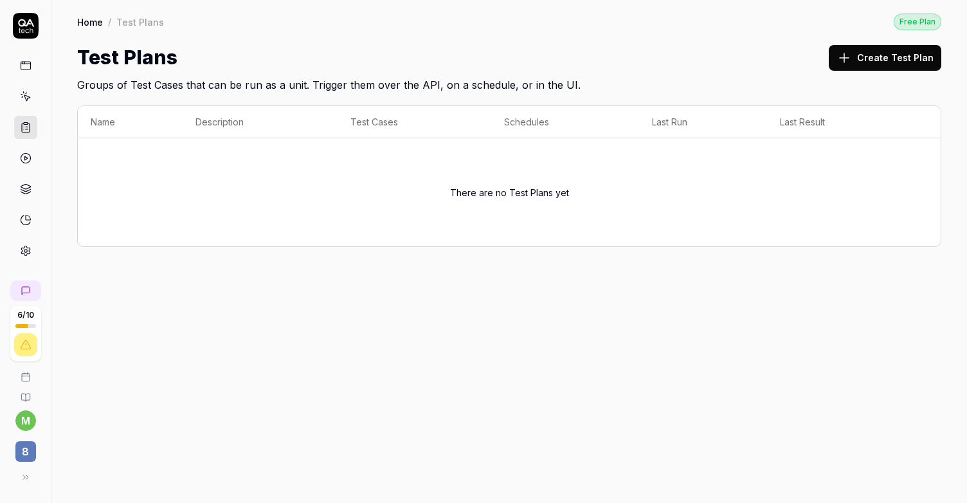
click at [724, 419] on div "Home / Test Plans Free Plan Home / Test Plans Free Plan Test Plans Create Test …" at bounding box center [509, 251] width 916 height 503
